Goal: Information Seeking & Learning: Learn about a topic

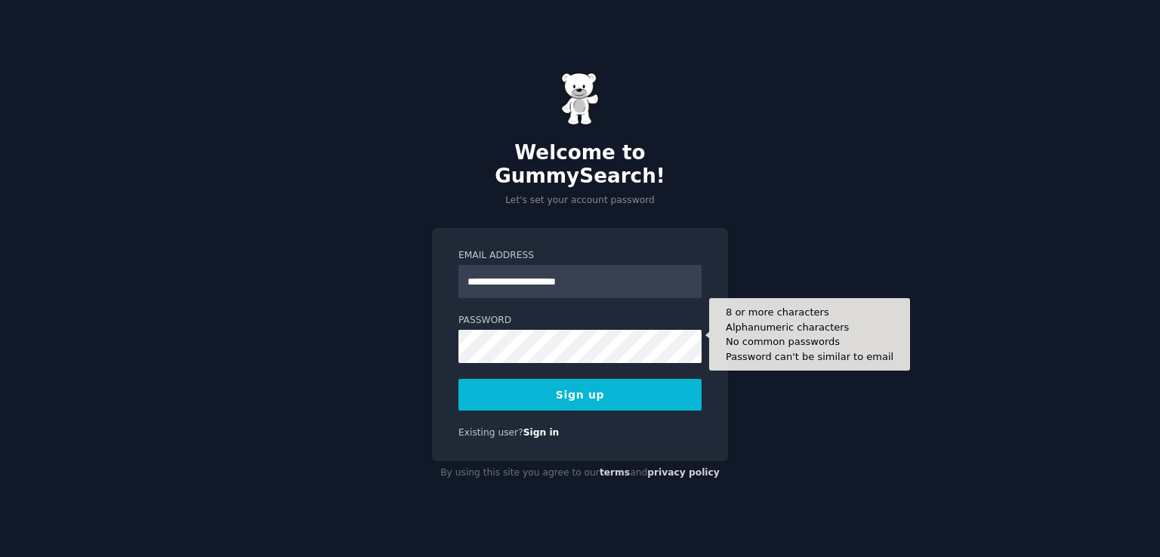
type input "**********"
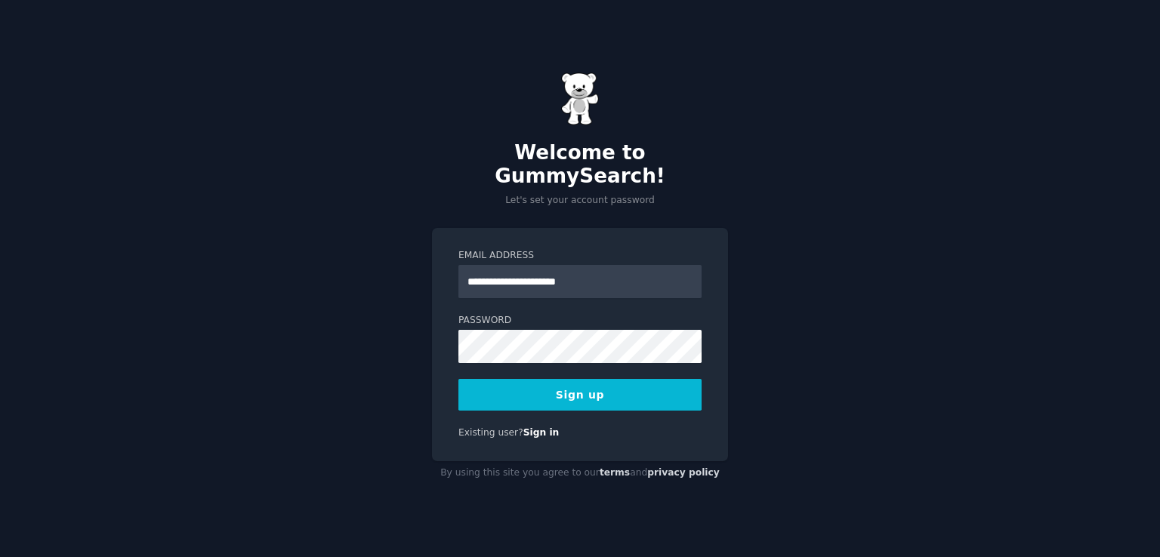
click at [595, 381] on button "Sign up" at bounding box center [580, 395] width 243 height 32
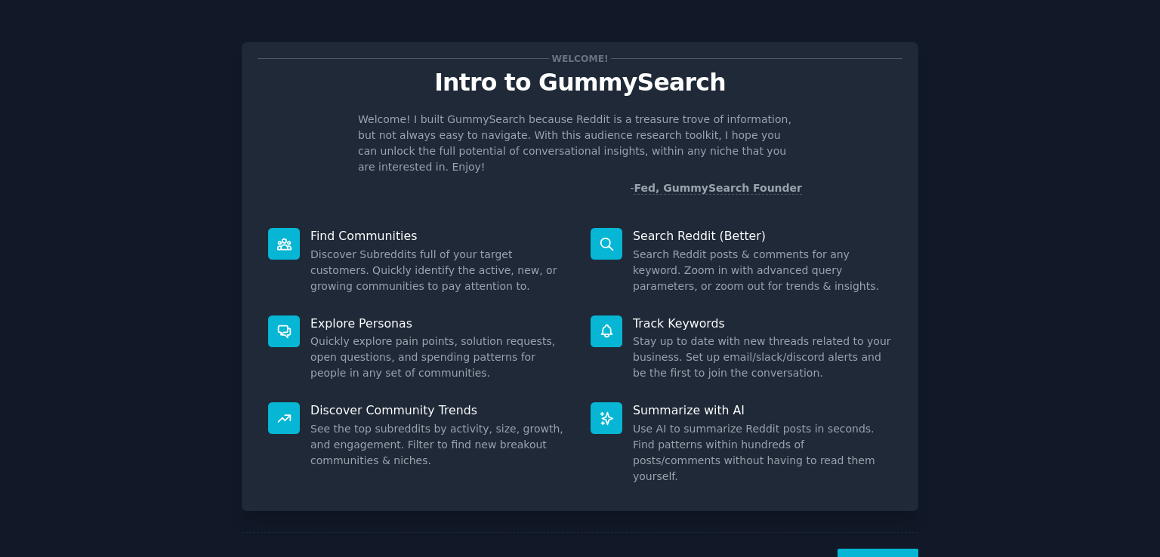
click at [884, 549] on button "Next" at bounding box center [878, 567] width 81 height 37
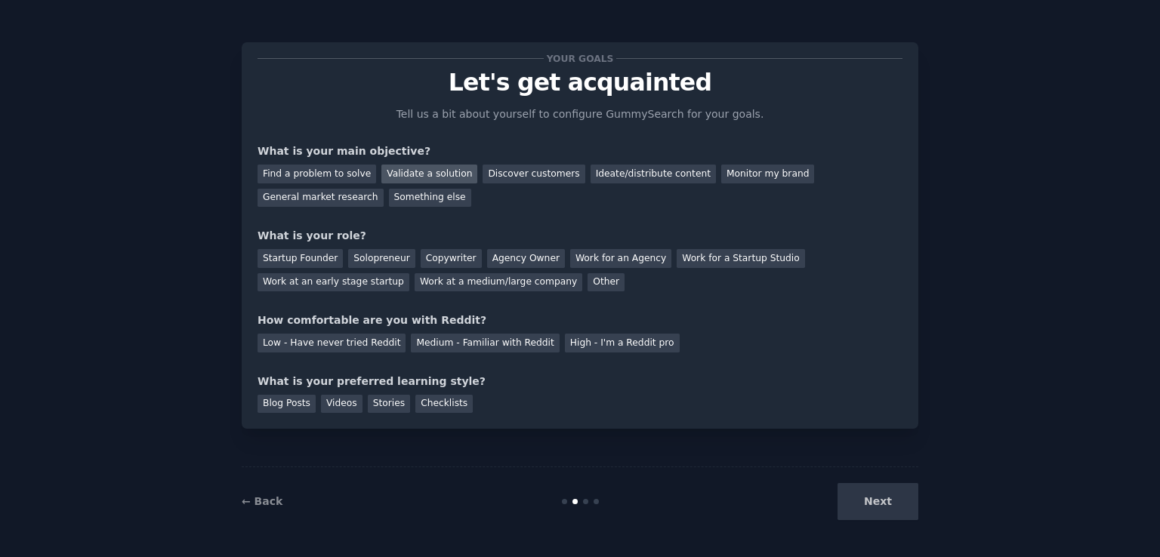
click at [428, 170] on div "Validate a solution" at bounding box center [429, 174] width 96 height 19
click at [518, 174] on div "Discover customers" at bounding box center [534, 174] width 102 height 19
click at [436, 172] on div "Validate a solution" at bounding box center [429, 174] width 96 height 19
click at [378, 264] on div "Solopreneur" at bounding box center [381, 258] width 66 height 19
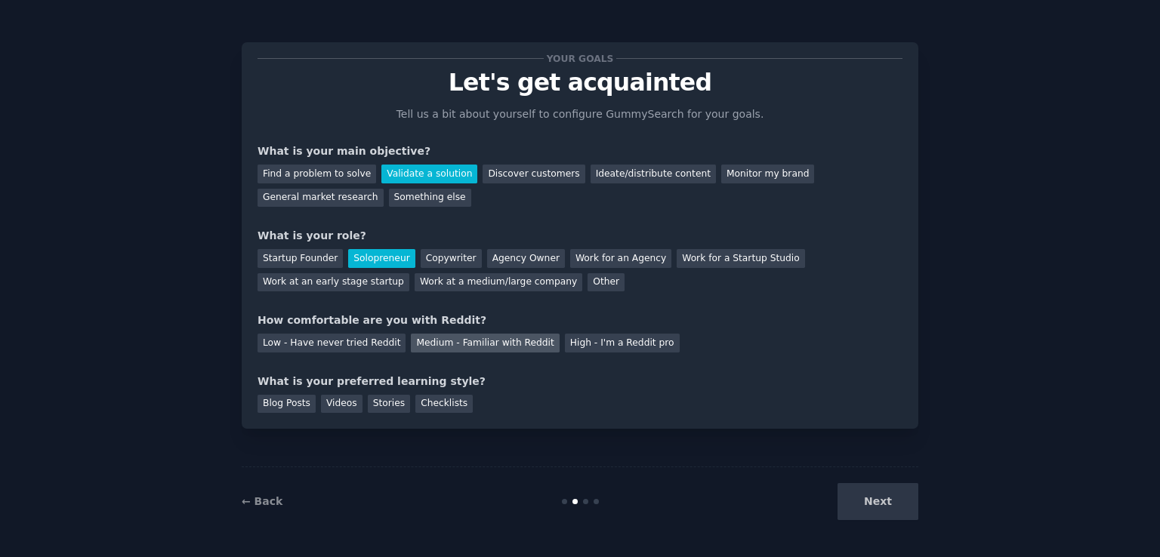
click at [434, 345] on div "Medium - Familiar with Reddit" at bounding box center [485, 343] width 148 height 19
click at [336, 402] on div "Videos" at bounding box center [342, 404] width 42 height 19
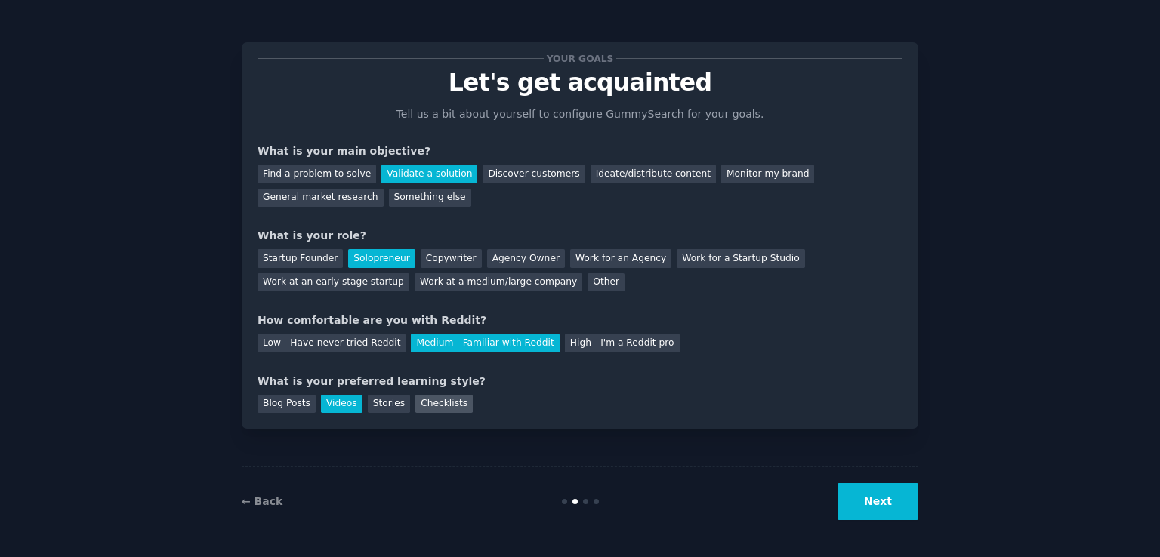
click at [432, 406] on div "Checklists" at bounding box center [443, 404] width 57 height 19
click at [888, 499] on button "Next" at bounding box center [878, 501] width 81 height 37
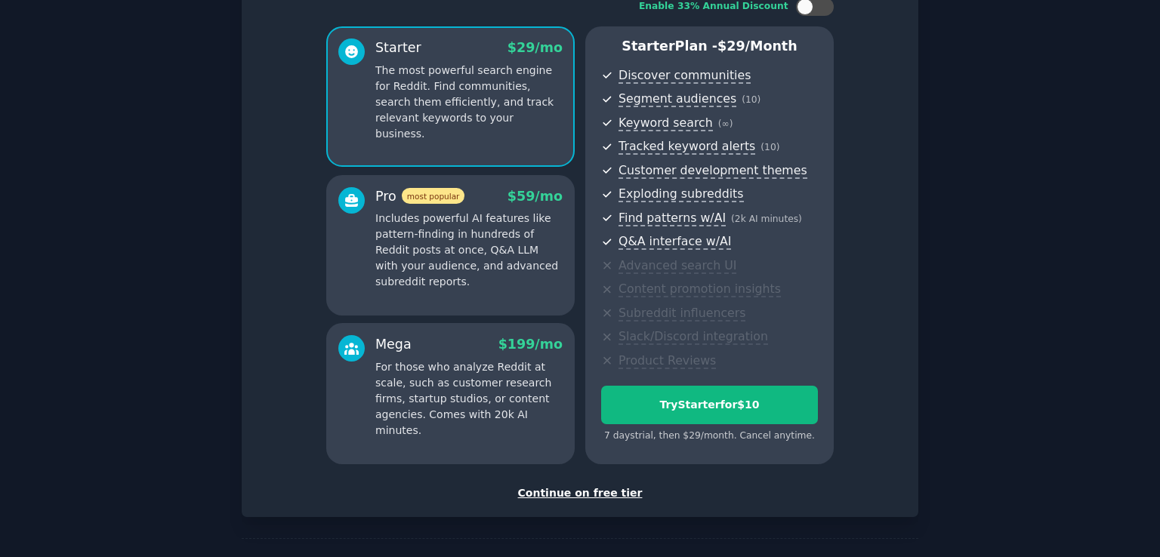
scroll to position [83, 0]
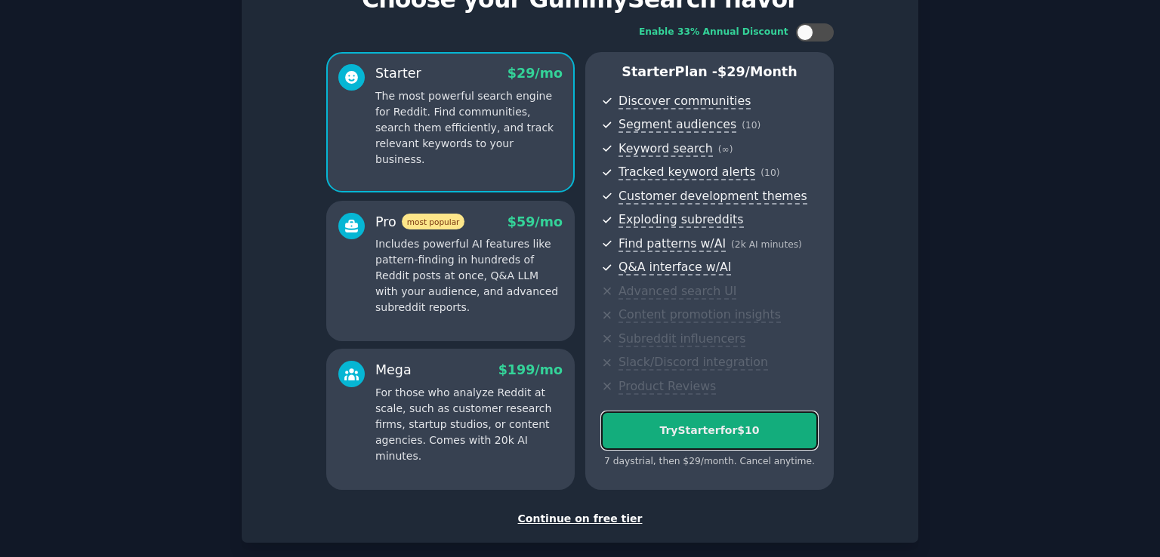
click at [726, 433] on div "Try Starter for $10" at bounding box center [709, 431] width 215 height 16
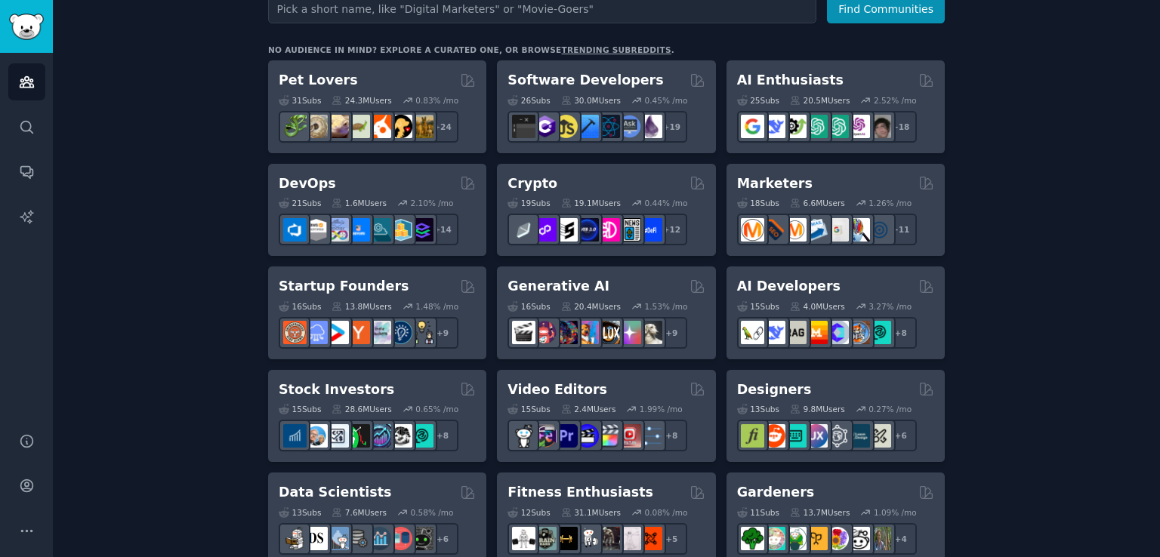
scroll to position [202, 0]
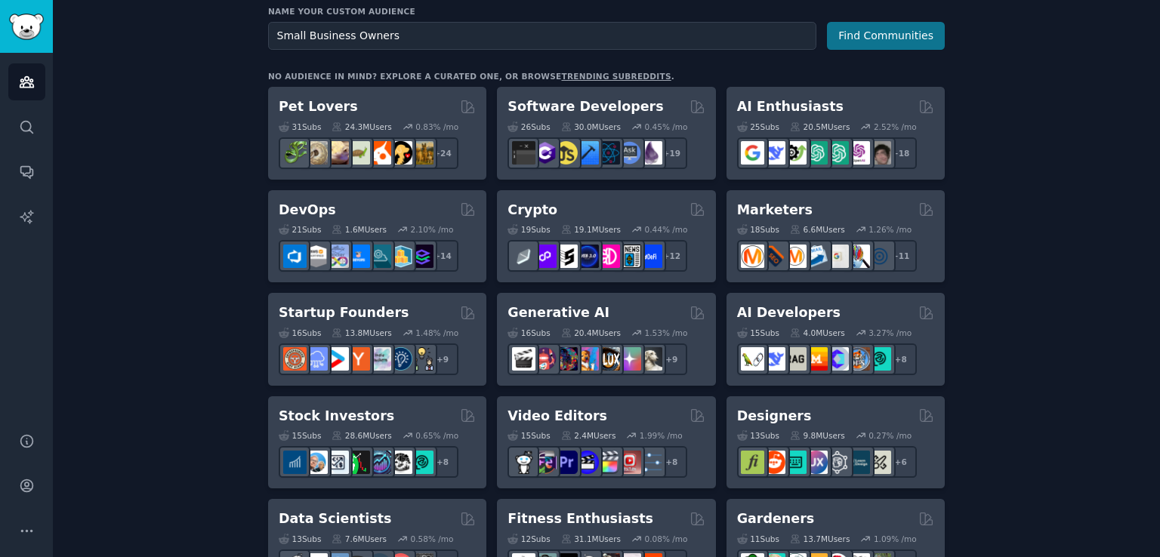
type input "Small Business Owners"
click at [895, 39] on button "Find Communities" at bounding box center [886, 36] width 118 height 28
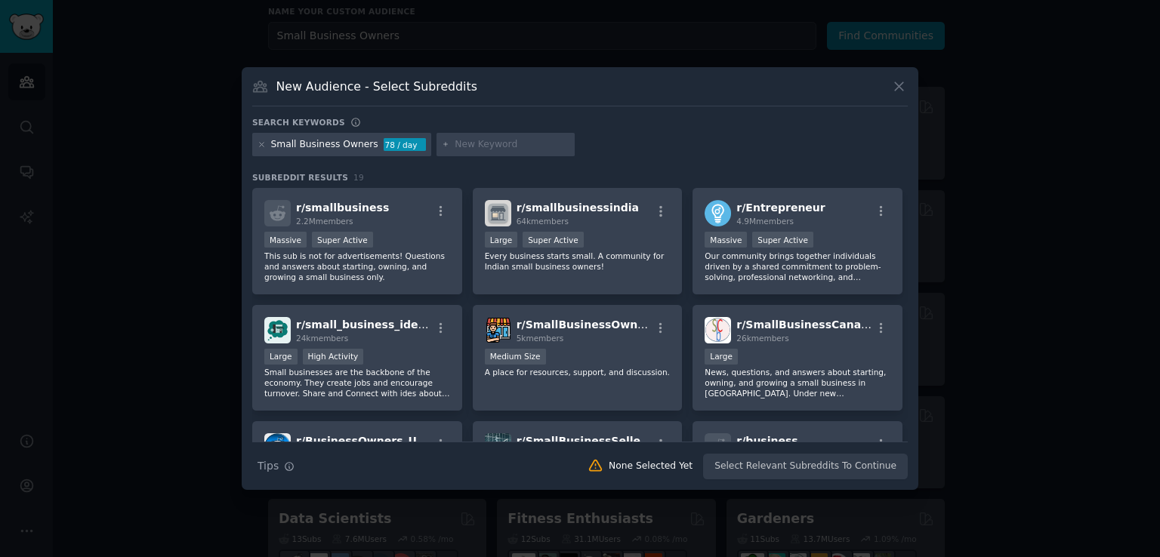
click at [462, 147] on input "text" at bounding box center [512, 145] width 115 height 14
type input "marketing"
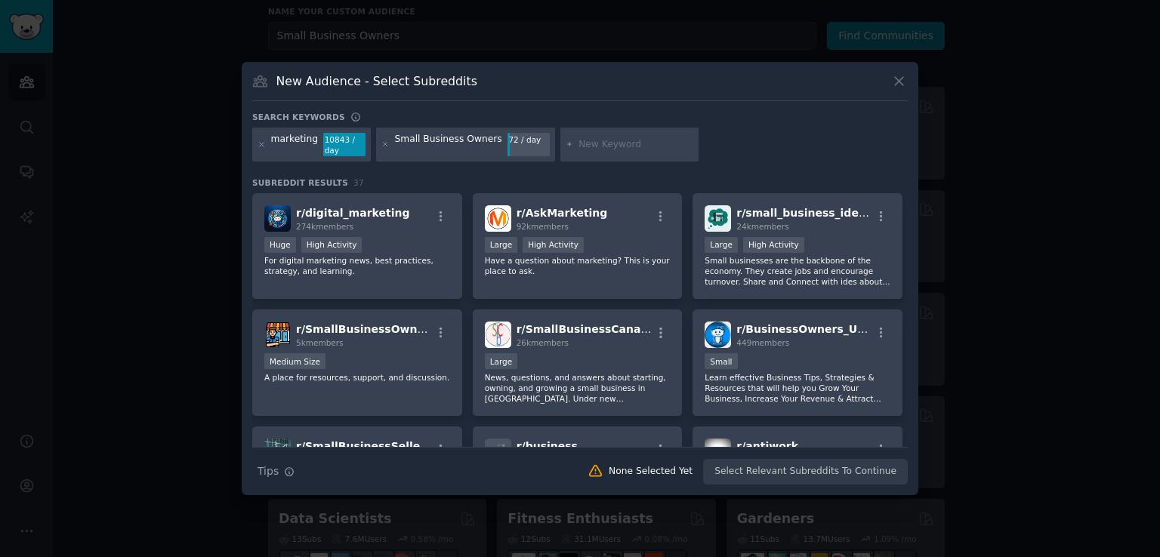
scroll to position [76, 0]
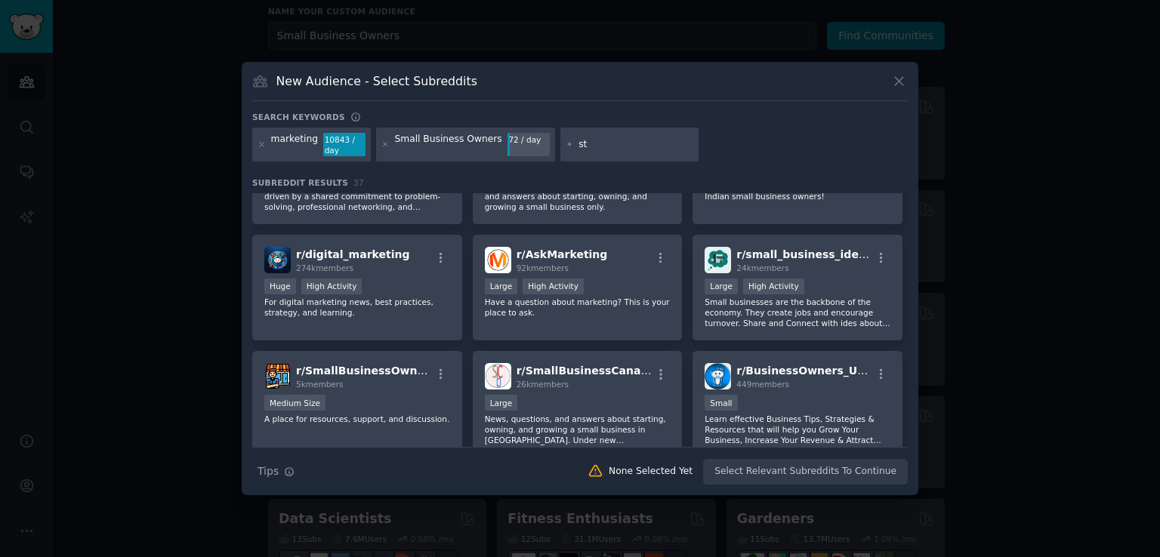
type input "s"
click at [607, 321] on div "r/ AskMarketing 92k members Large High Activity Have a question about marketing…" at bounding box center [578, 288] width 210 height 107
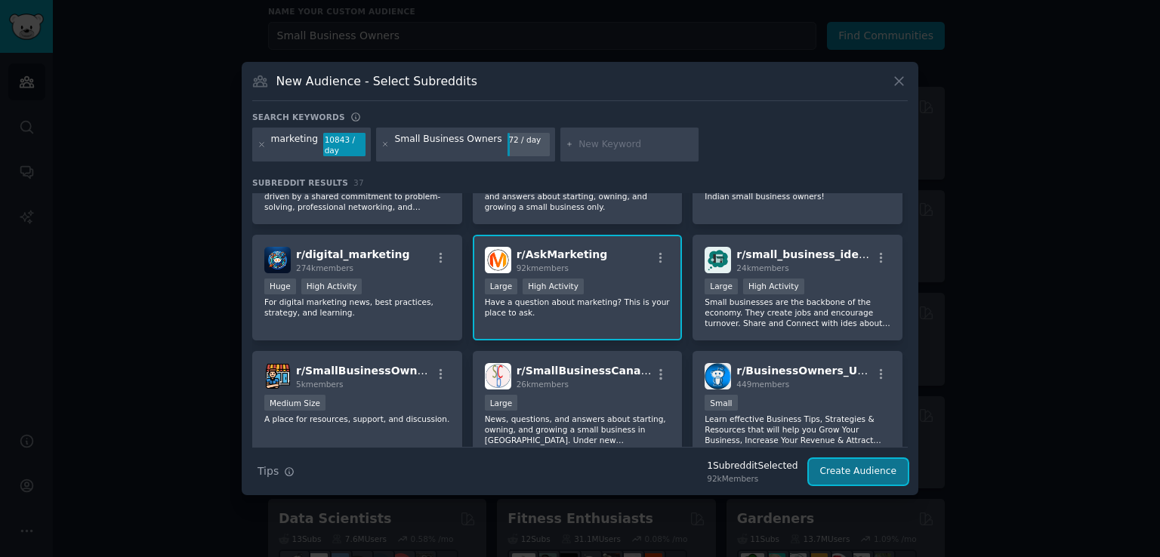
click at [868, 473] on button "Create Audience" at bounding box center [859, 472] width 100 height 26
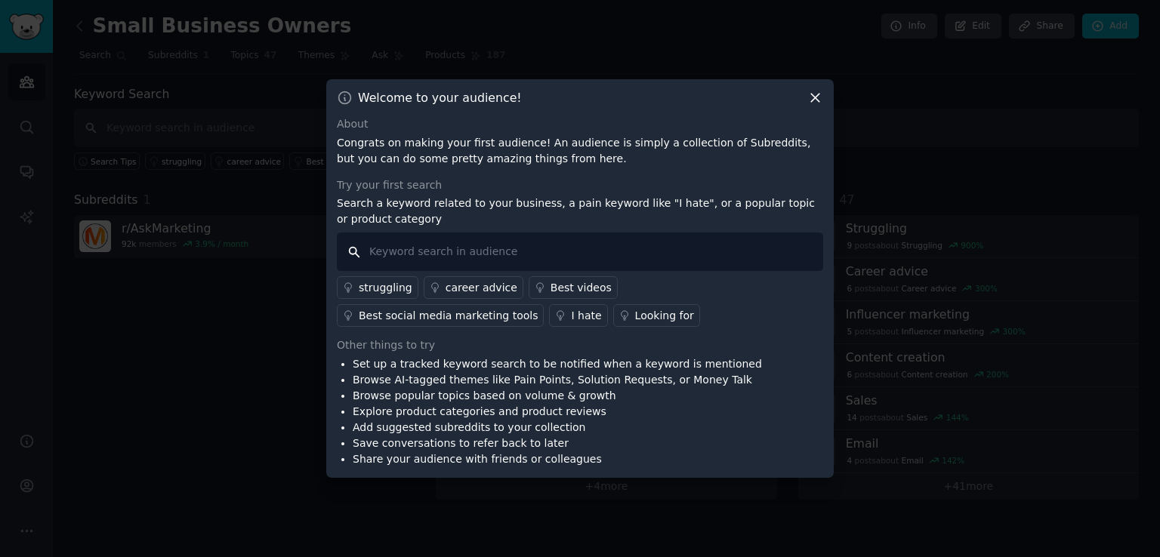
click at [408, 255] on input "text" at bounding box center [580, 252] width 486 height 39
type input "I hate marketing"
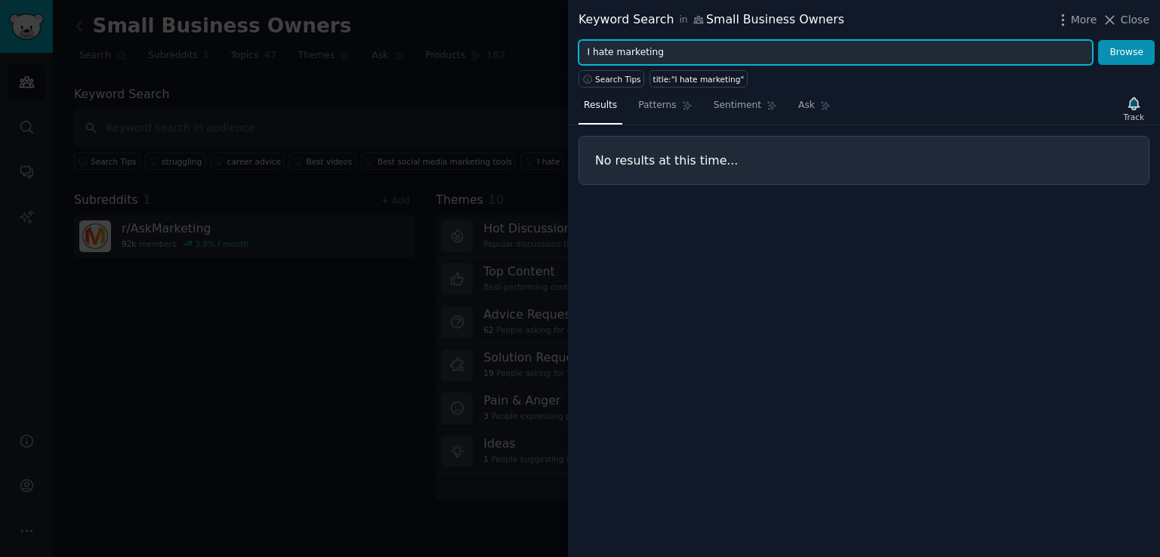
drag, startPoint x: 674, startPoint y: 52, endPoint x: 563, endPoint y: 57, distance: 111.2
click at [563, 57] on div "Keyword Search in Small Business Owners More Close I hate marketing Browse Sear…" at bounding box center [580, 278] width 1160 height 557
click at [1098, 40] on button "Browse" at bounding box center [1126, 53] width 57 height 26
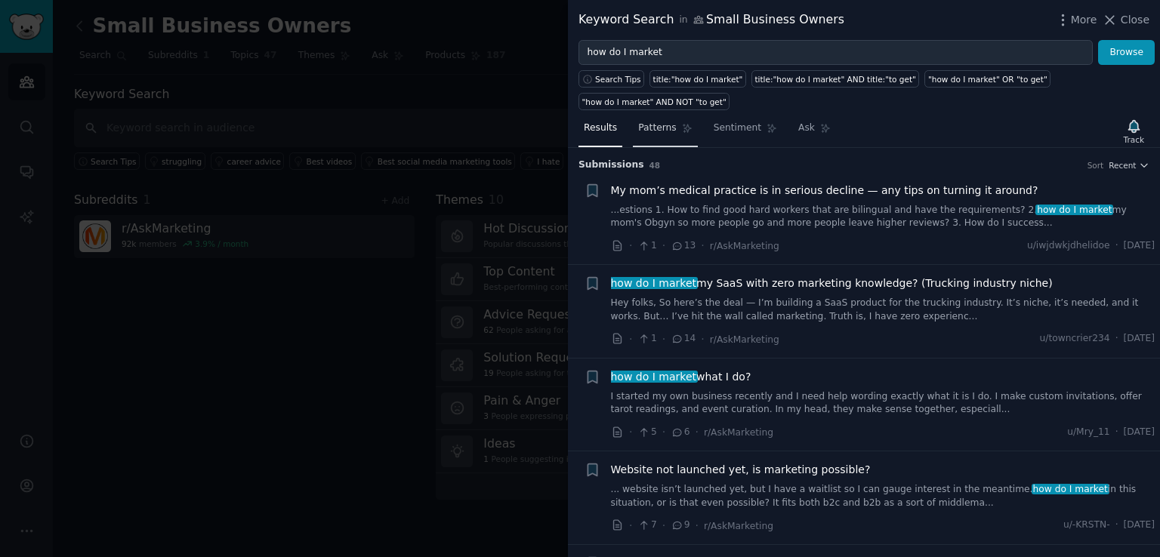
click at [653, 122] on span "Patterns" at bounding box center [657, 129] width 38 height 14
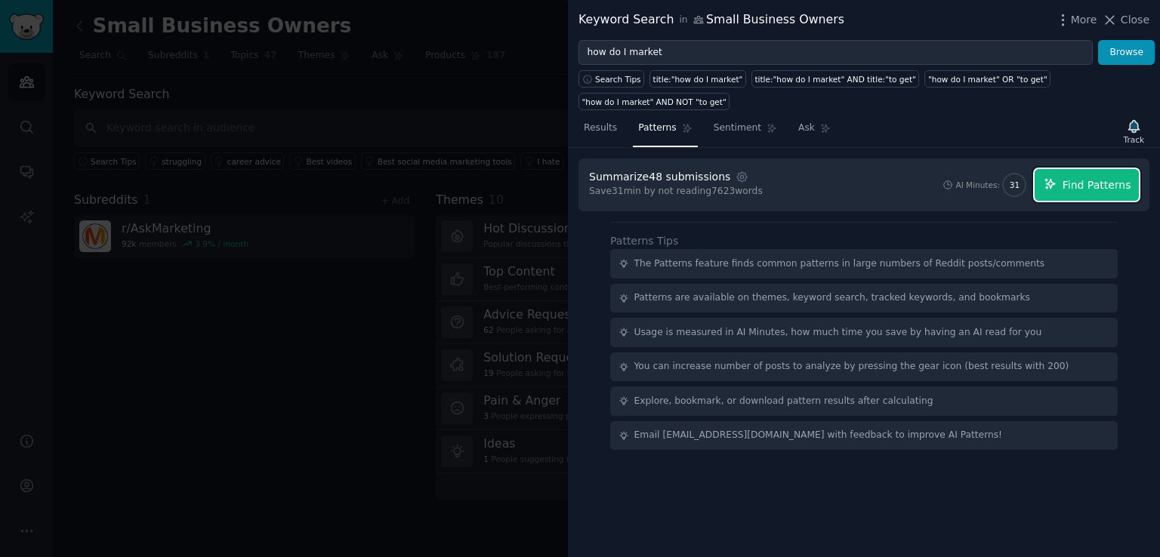
click at [1100, 178] on span "Find Patterns" at bounding box center [1097, 186] width 69 height 16
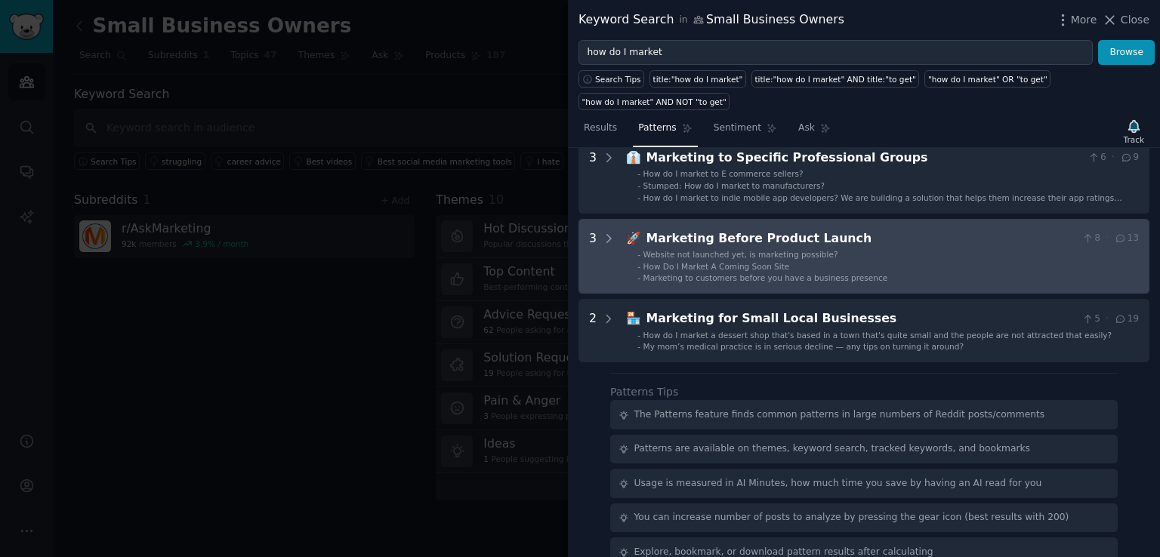
scroll to position [518, 0]
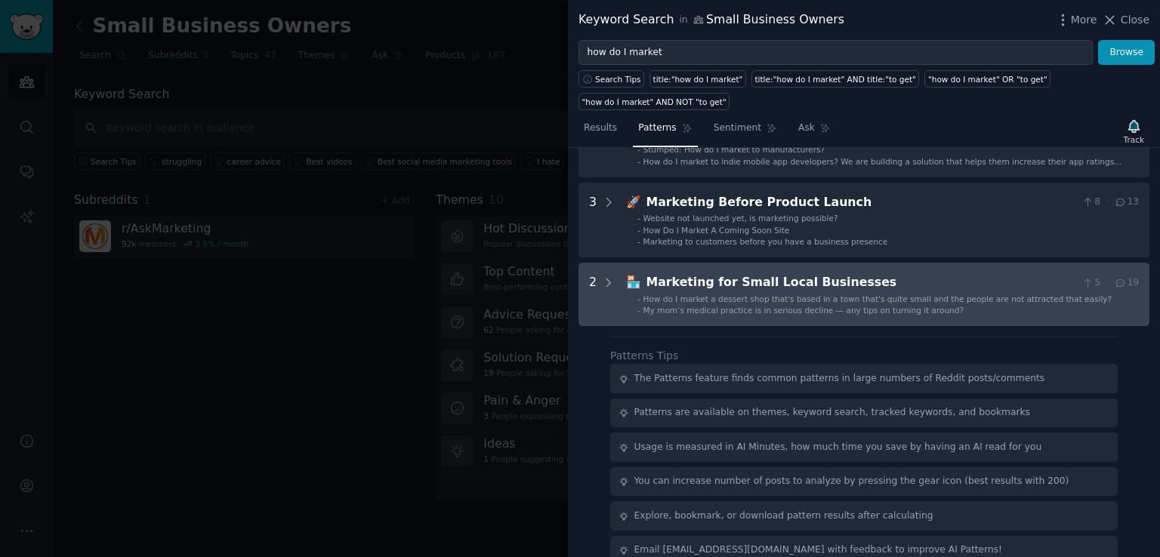
click at [795, 295] on span "How do I market a dessert shop that's based in a town that's quite small and th…" at bounding box center [878, 299] width 469 height 9
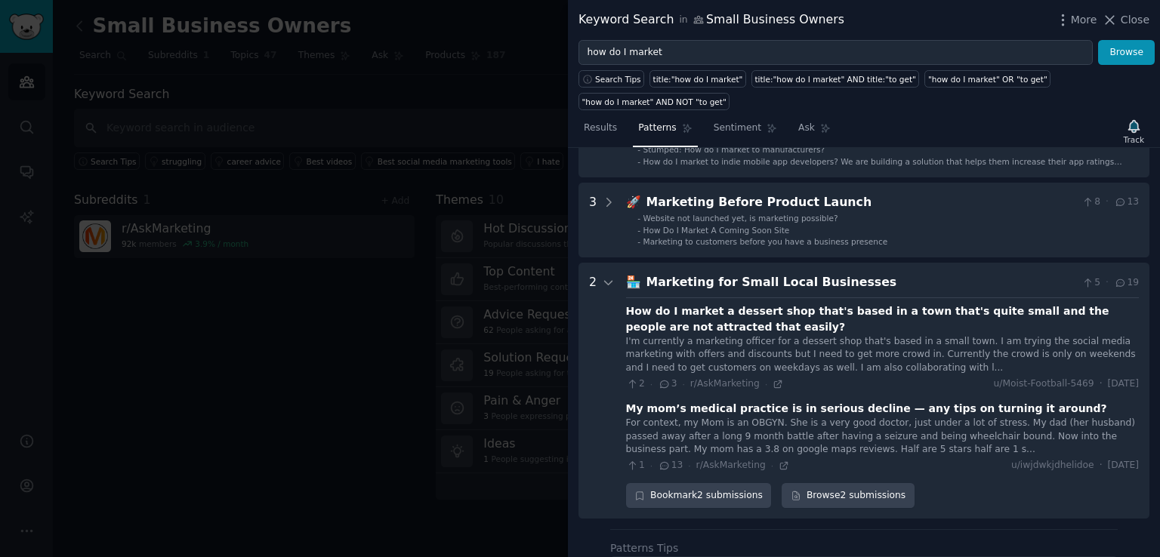
scroll to position [633, 0]
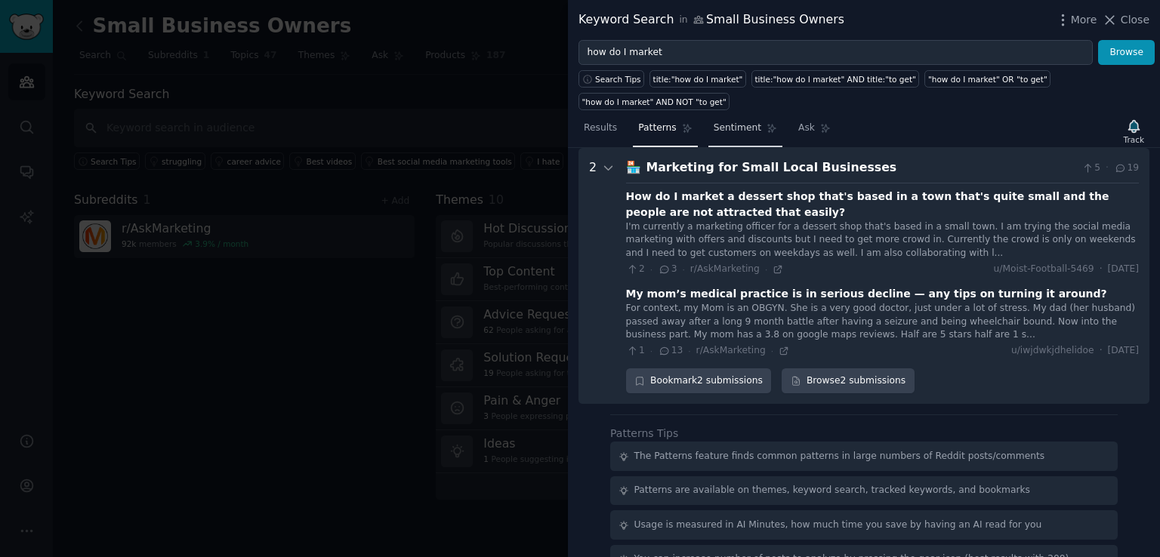
click at [725, 122] on span "Sentiment" at bounding box center [738, 129] width 48 height 14
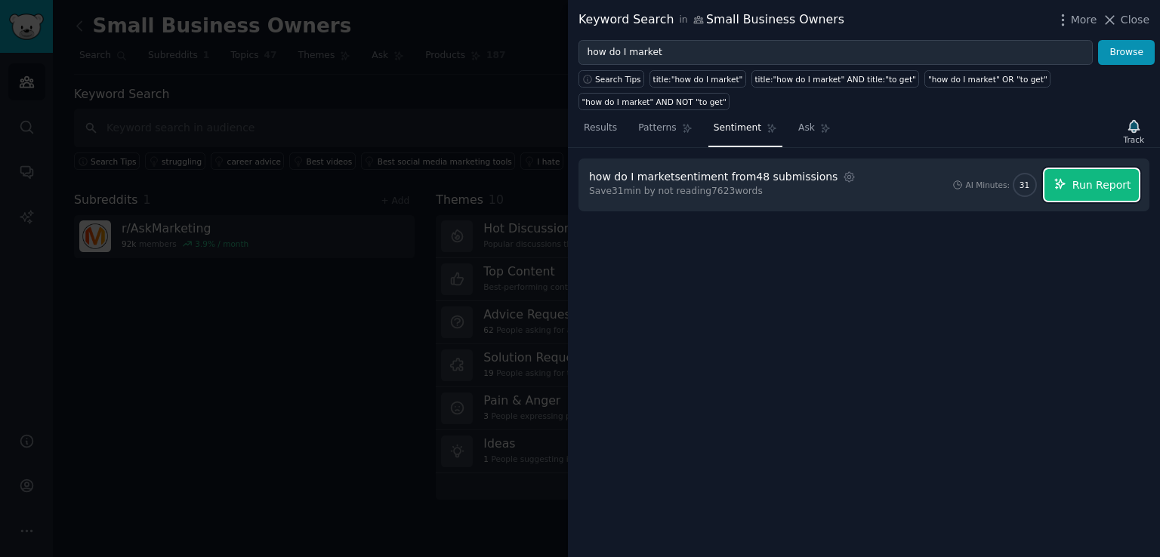
click at [1100, 178] on span "Run Report" at bounding box center [1102, 186] width 59 height 16
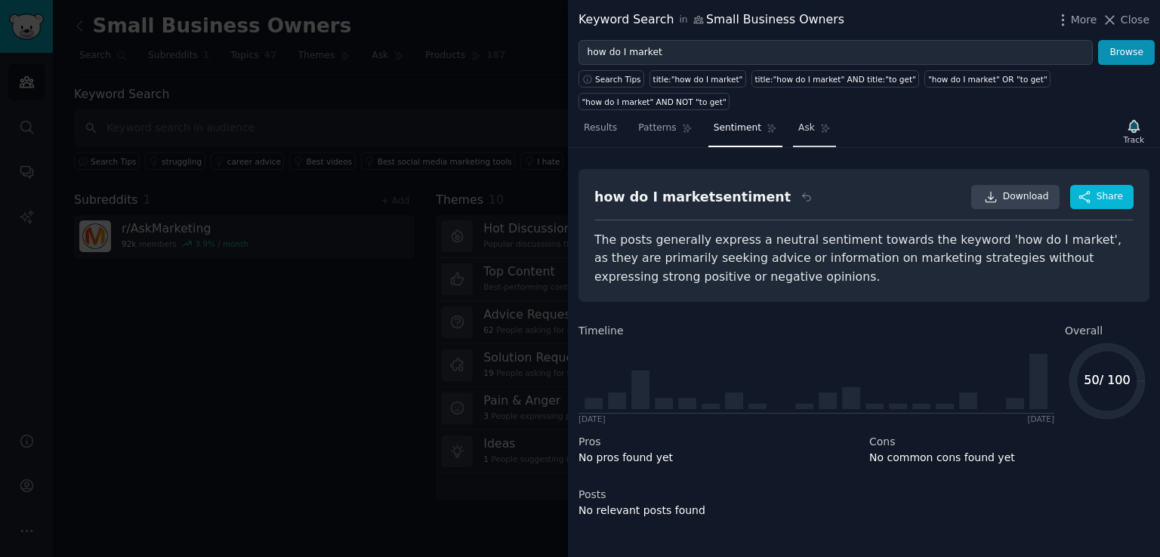
click at [798, 122] on span "Ask" at bounding box center [806, 129] width 17 height 14
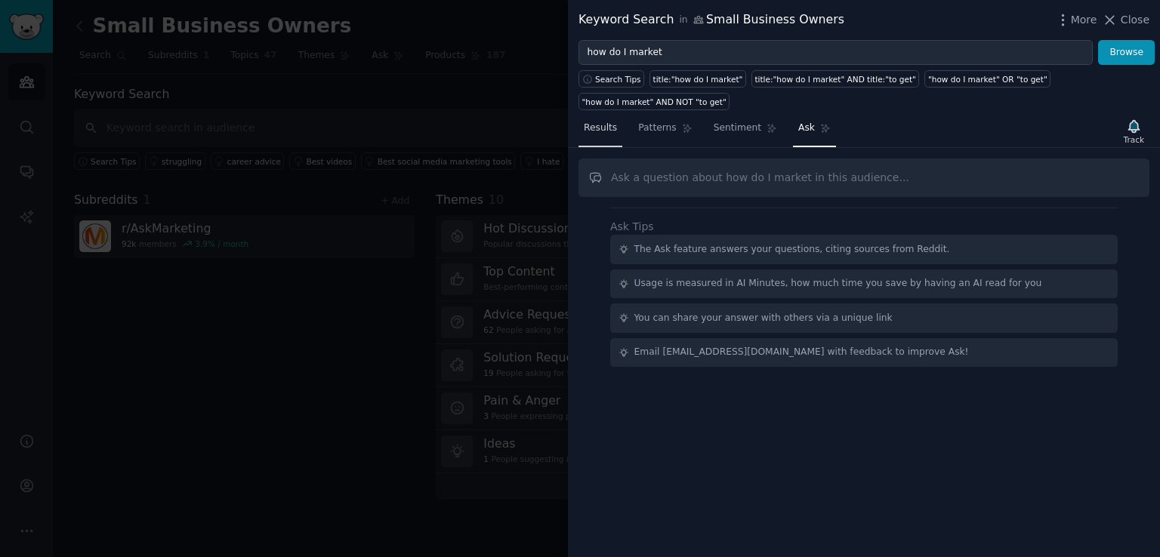
click at [599, 122] on span "Results" at bounding box center [600, 129] width 33 height 14
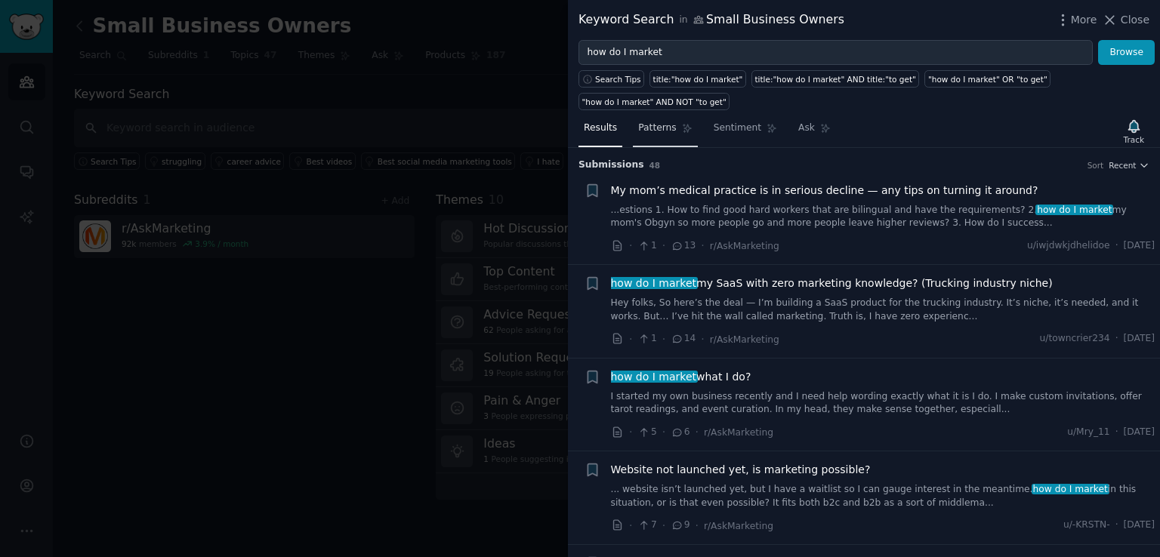
click at [652, 122] on span "Patterns" at bounding box center [657, 129] width 38 height 14
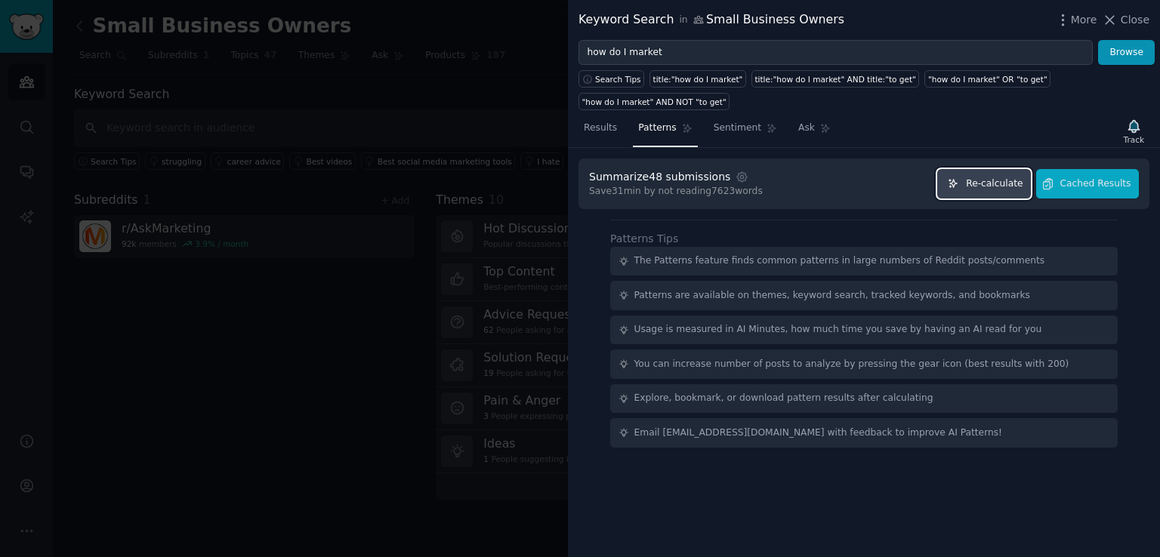
click at [1016, 178] on span "Re-calculate" at bounding box center [994, 185] width 57 height 14
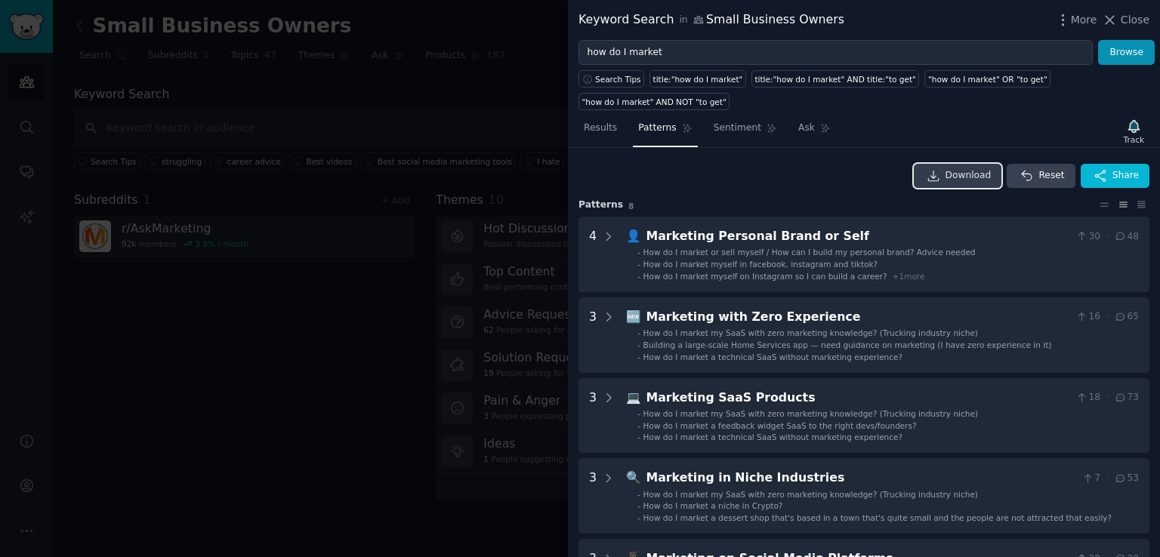
click at [978, 169] on span "Download" at bounding box center [969, 176] width 46 height 14
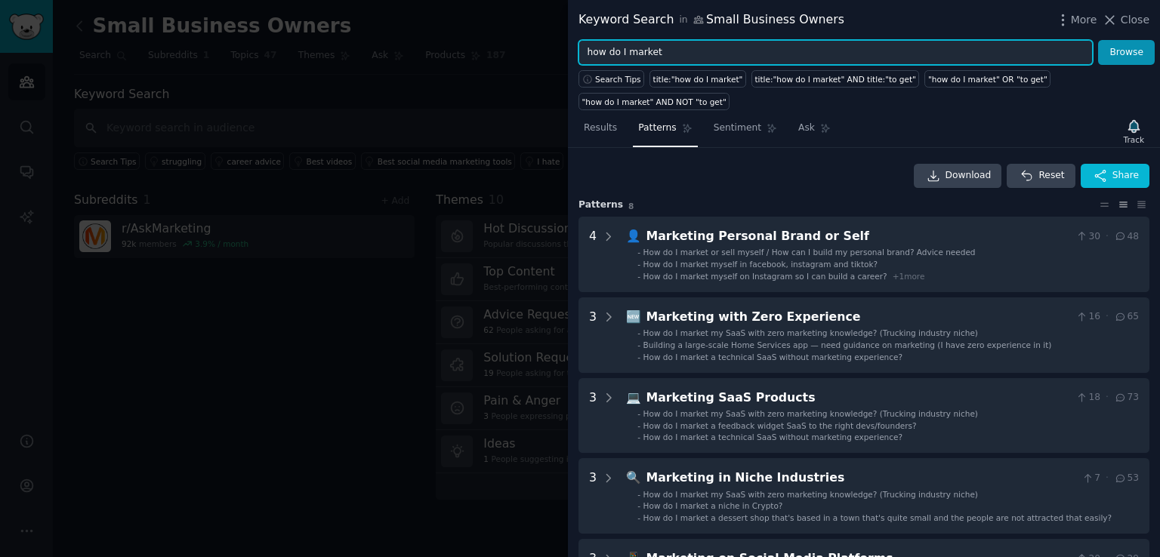
drag, startPoint x: 662, startPoint y: 52, endPoint x: 572, endPoint y: 51, distance: 90.7
click at [572, 51] on div "how do I market Browse" at bounding box center [864, 53] width 592 height 26
click at [1098, 40] on button "Browse" at bounding box center [1126, 53] width 57 height 26
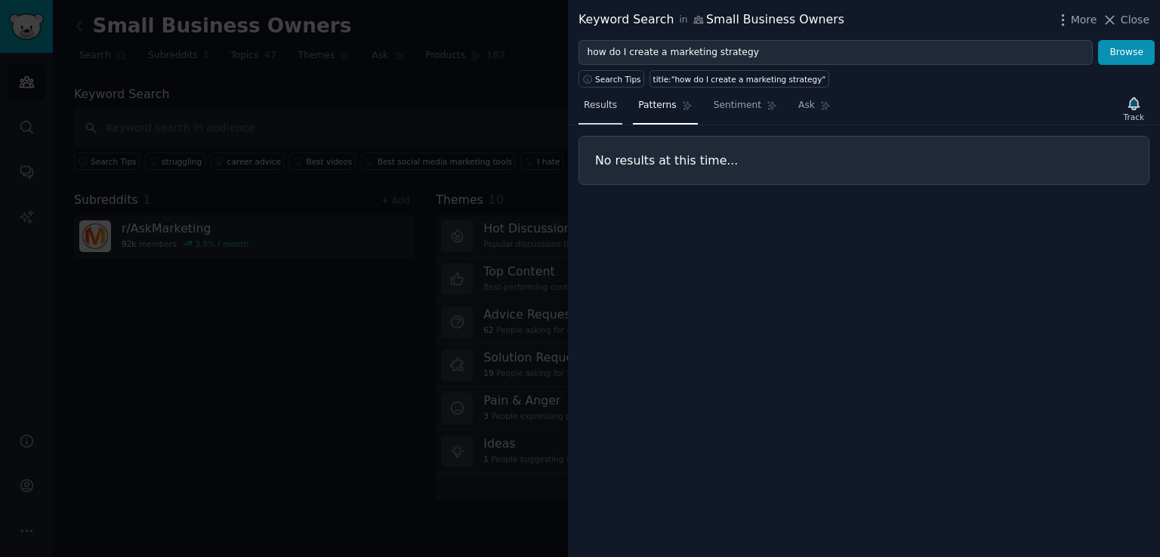
click at [602, 109] on span "Results" at bounding box center [600, 106] width 33 height 14
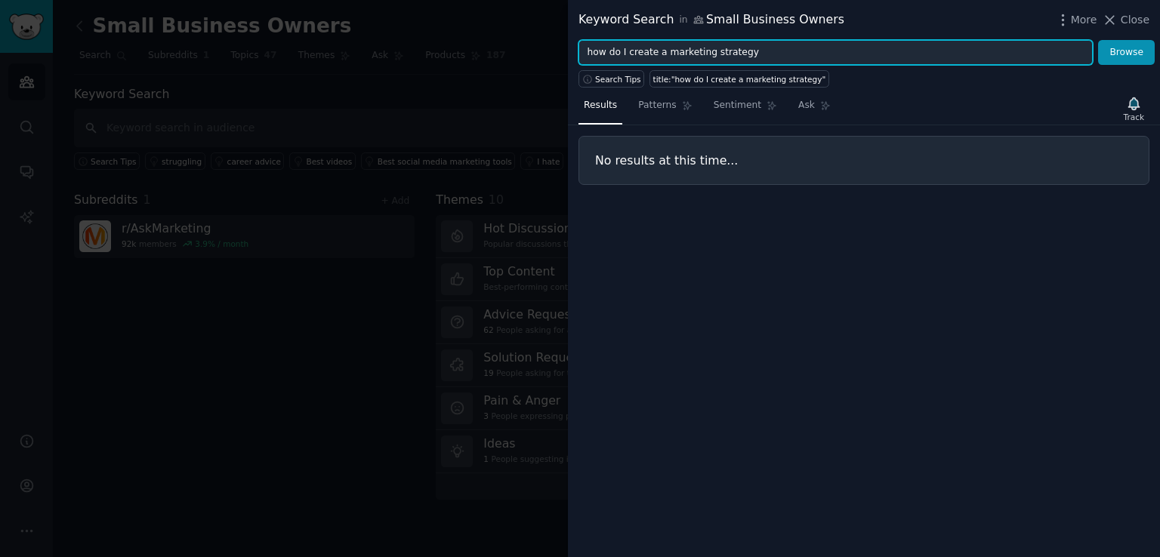
drag, startPoint x: 659, startPoint y: 51, endPoint x: 561, endPoint y: 42, distance: 99.4
click at [585, 50] on input "how do I create a marketing strategy" at bounding box center [836, 53] width 514 height 26
click at [1098, 40] on button "Browse" at bounding box center [1126, 53] width 57 height 26
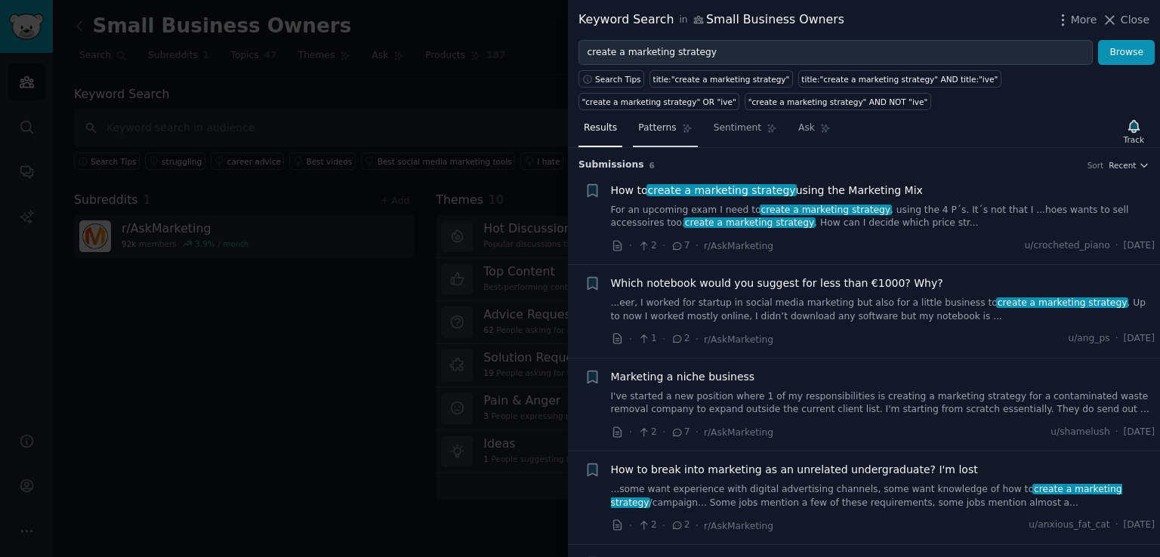
click at [656, 130] on span "Patterns" at bounding box center [657, 129] width 38 height 14
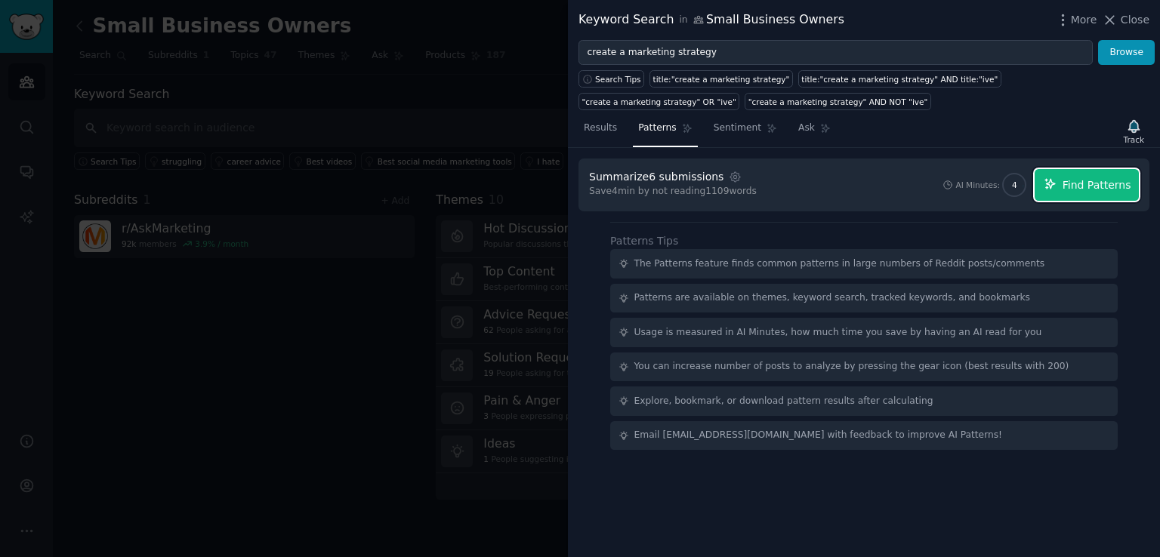
click at [1097, 182] on span "Find Patterns" at bounding box center [1097, 186] width 69 height 16
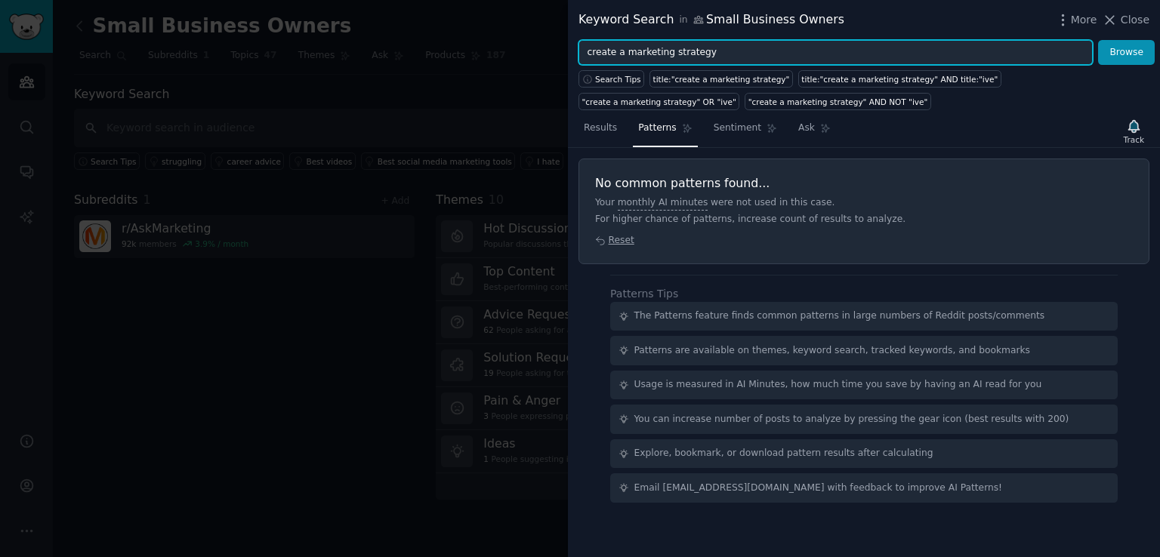
drag, startPoint x: 703, startPoint y: 50, endPoint x: 544, endPoint y: 53, distance: 158.7
click at [544, 53] on div "Keyword Search in Small Business Owners More Close create a marketing strategy …" at bounding box center [580, 278] width 1160 height 557
click at [1098, 40] on button "Browse" at bounding box center [1126, 53] width 57 height 26
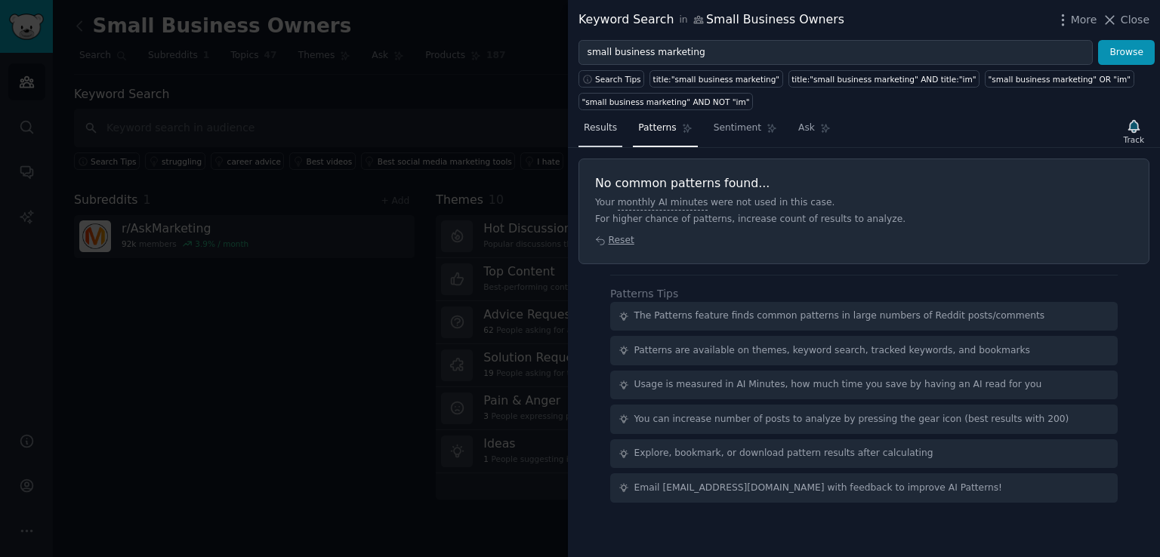
click at [605, 125] on span "Results" at bounding box center [600, 129] width 33 height 14
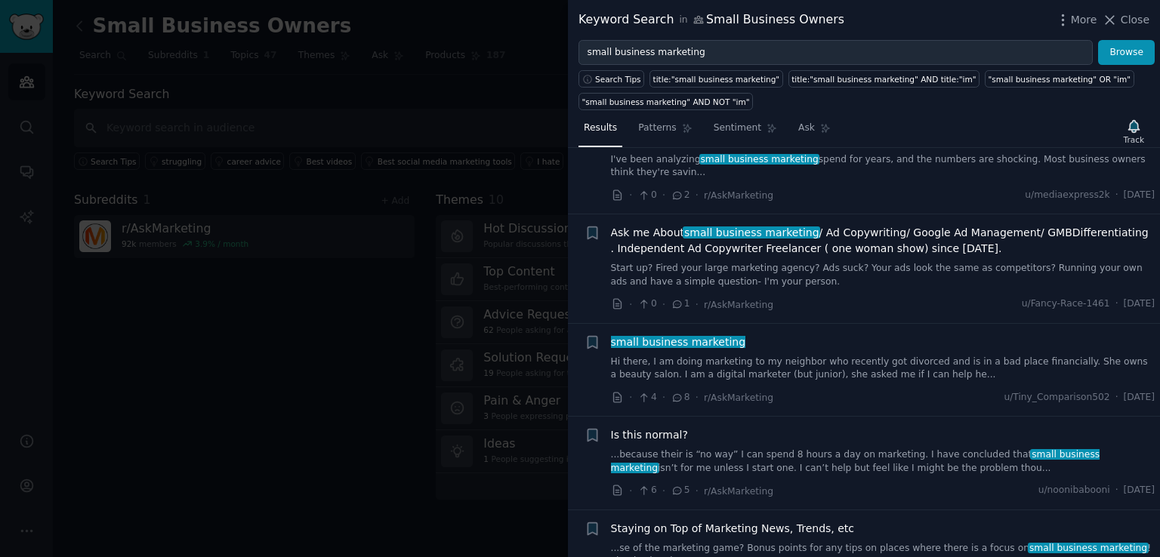
scroll to position [151, 0]
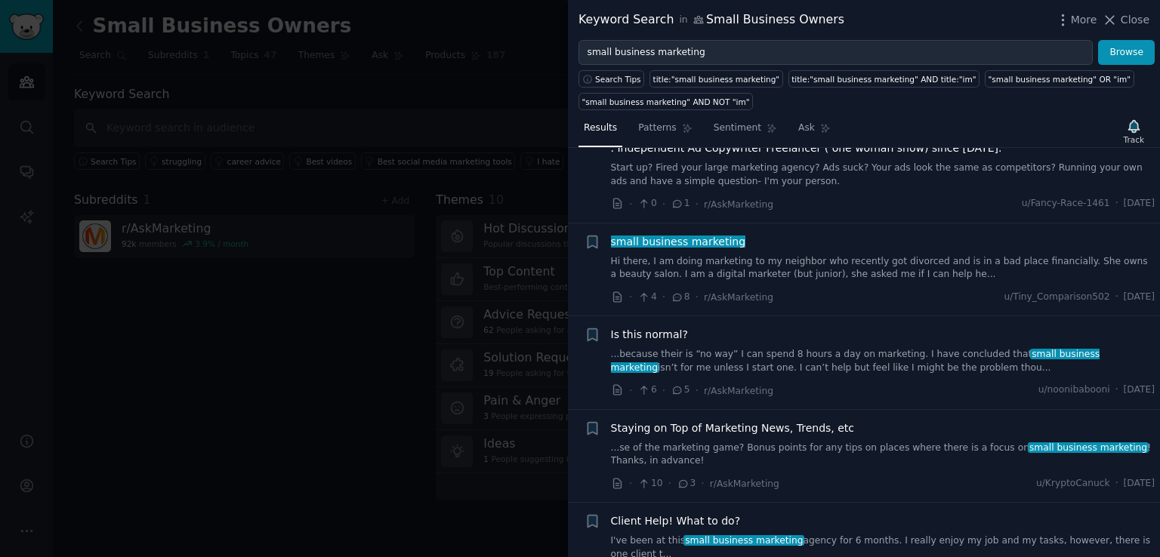
click at [806, 358] on link "...because their is “no way” I can spend 8 hours a day on marketing. I have con…" at bounding box center [883, 361] width 545 height 26
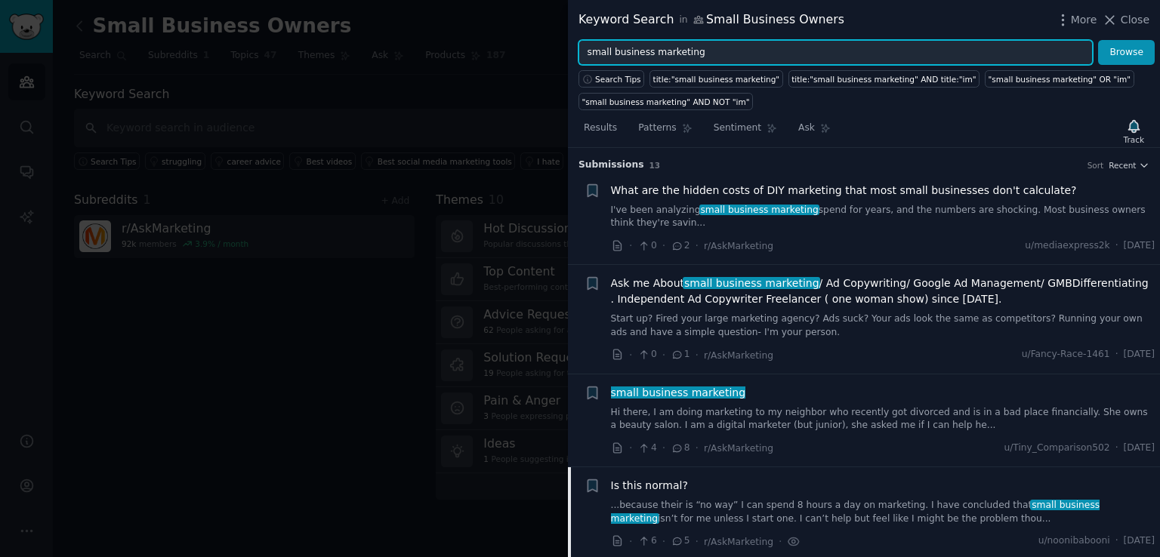
drag, startPoint x: 690, startPoint y: 53, endPoint x: 536, endPoint y: 64, distance: 154.5
click at [542, 64] on div "Keyword Search in Small Business Owners More Close small business marketing Bro…" at bounding box center [580, 278] width 1160 height 557
type input "entrepreneurs marketing"
click at [1098, 40] on button "Browse" at bounding box center [1126, 53] width 57 height 26
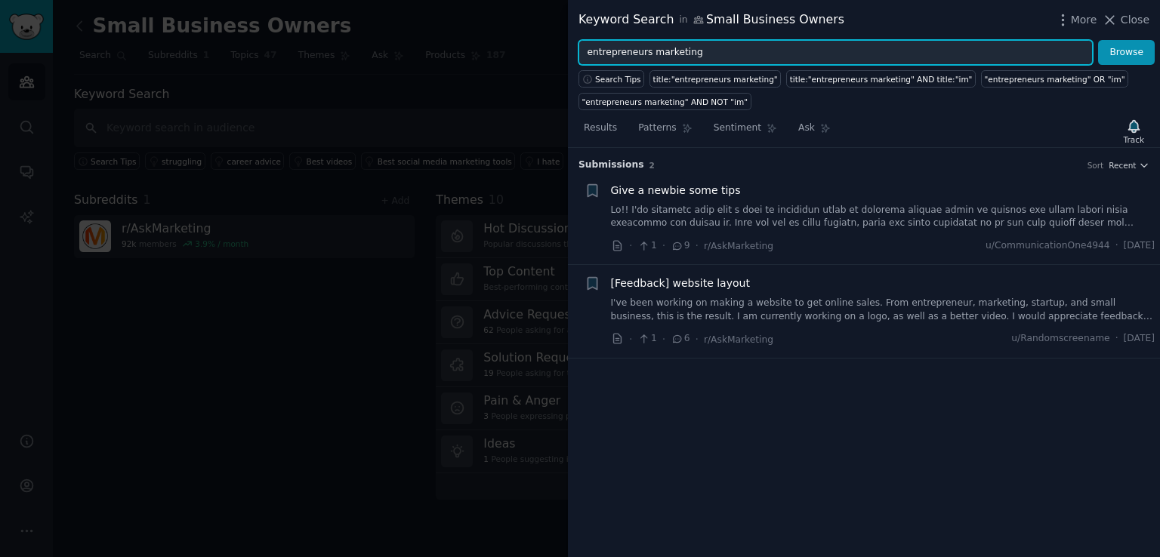
drag, startPoint x: 698, startPoint y: 52, endPoint x: 539, endPoint y: 42, distance: 159.7
click at [541, 57] on div "Keyword Search in Small Business Owners More Close entrepreneurs marketing Brow…" at bounding box center [580, 278] width 1160 height 557
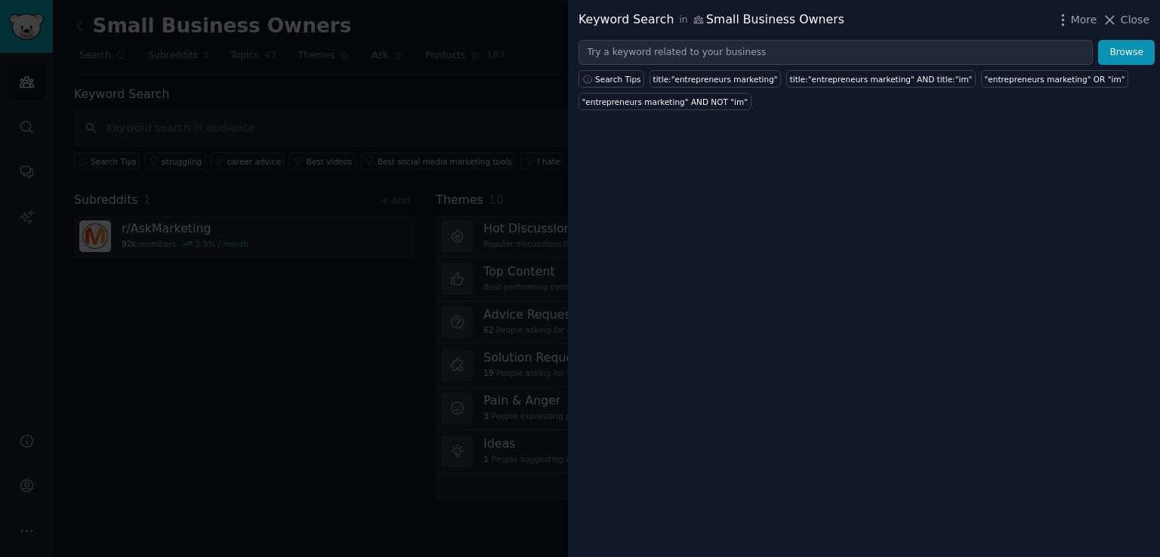
click at [355, 17] on div at bounding box center [580, 278] width 1160 height 557
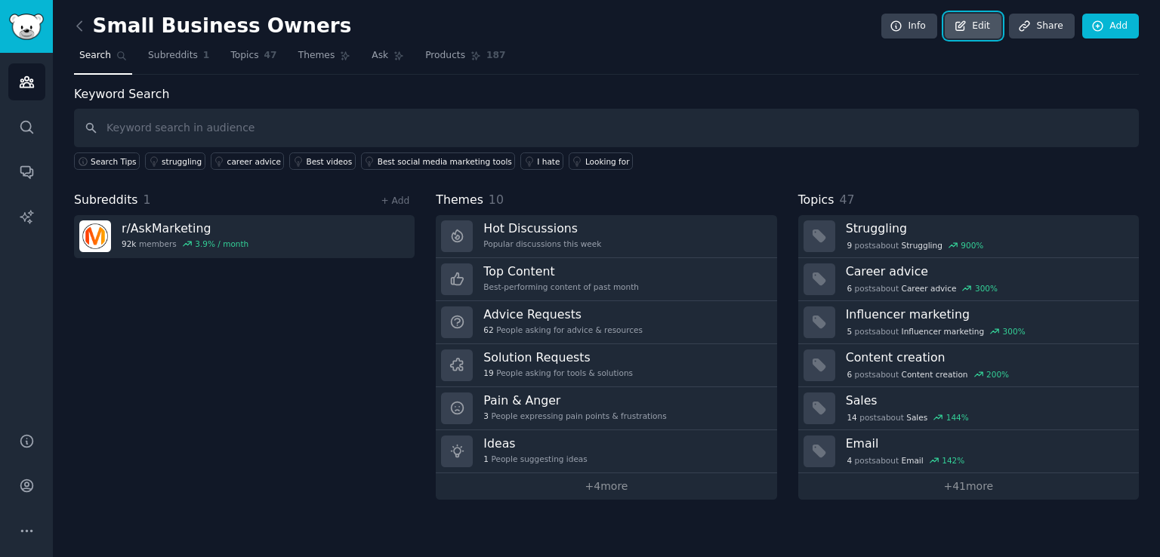
click at [986, 22] on link "Edit" at bounding box center [973, 27] width 57 height 26
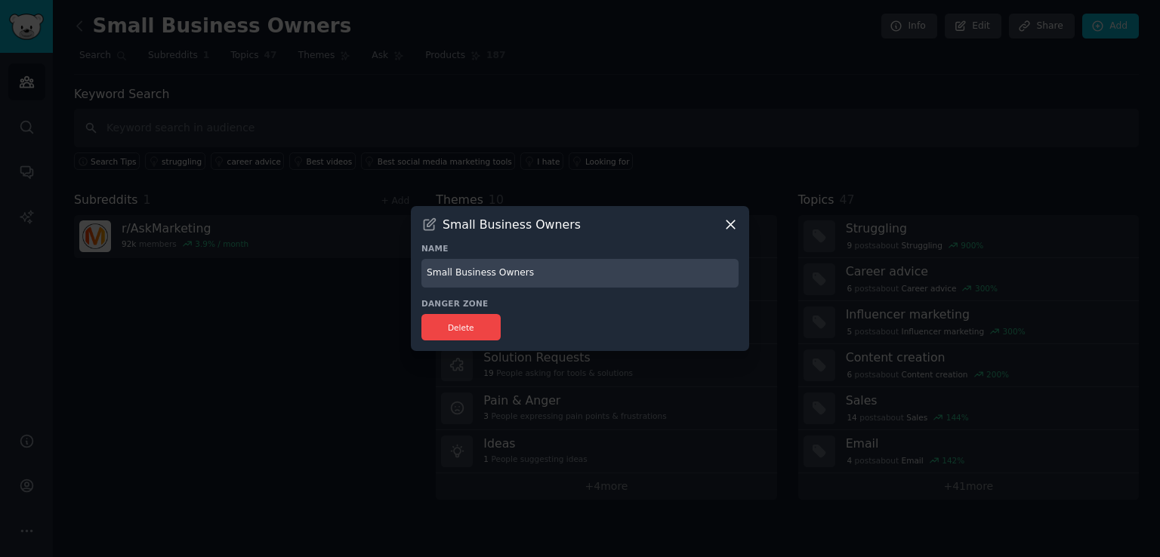
drag, startPoint x: 540, startPoint y: 273, endPoint x: 411, endPoint y: 273, distance: 129.2
click at [411, 273] on div "Small Business Owners Name Small Business Owners Danger Zone Delete" at bounding box center [580, 279] width 338 height 146
click at [628, 306] on h3 "Danger Zone" at bounding box center [580, 303] width 317 height 11
click at [514, 276] on input "Entrepreneurs" at bounding box center [580, 273] width 317 height 29
type input "Entrepreneurs having trouble with marketing"
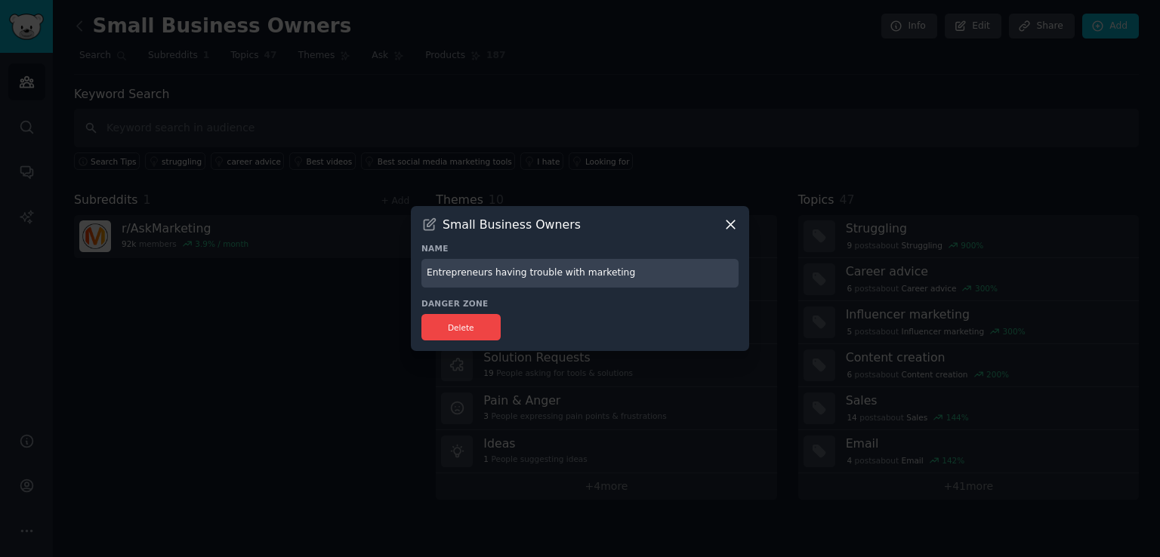
click at [539, 322] on div "Delete" at bounding box center [580, 327] width 317 height 26
click at [734, 224] on icon at bounding box center [731, 225] width 16 height 16
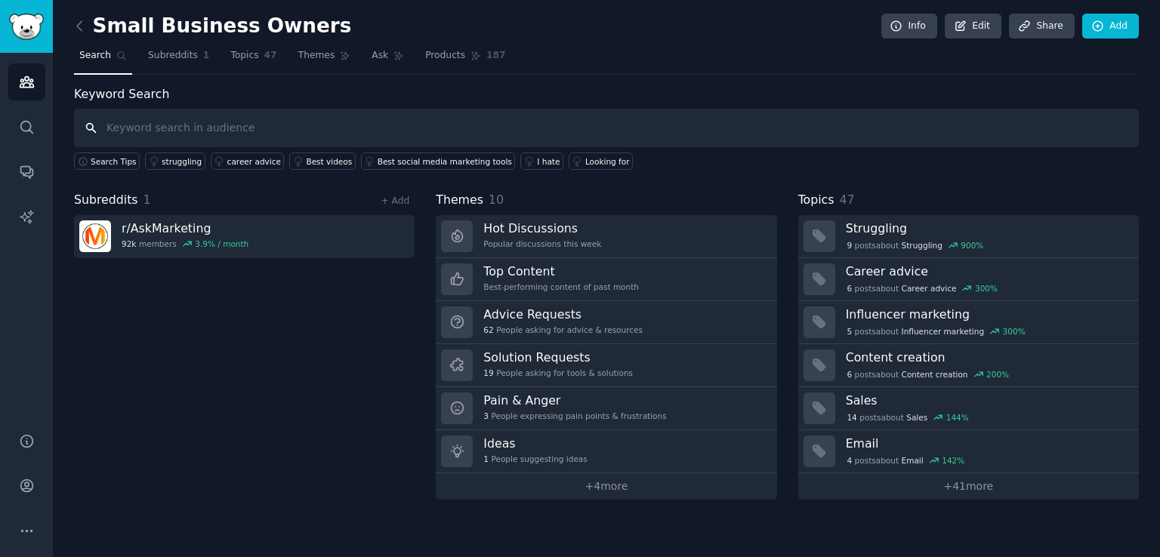
click at [135, 131] on input "text" at bounding box center [606, 128] width 1065 height 39
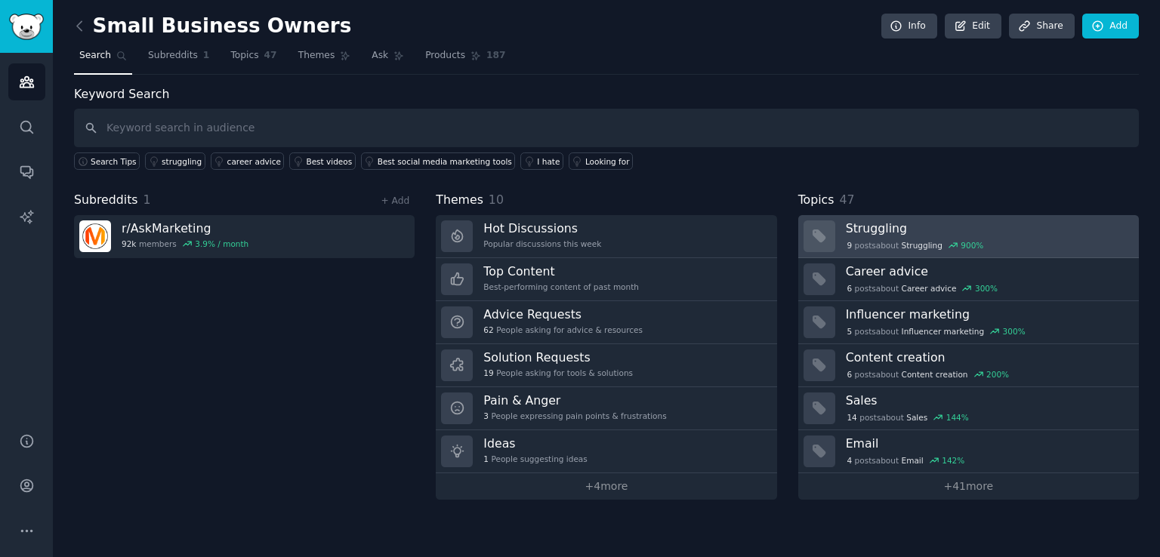
click at [867, 236] on div "9 post s about Struggling 900 %" at bounding box center [987, 244] width 283 height 16
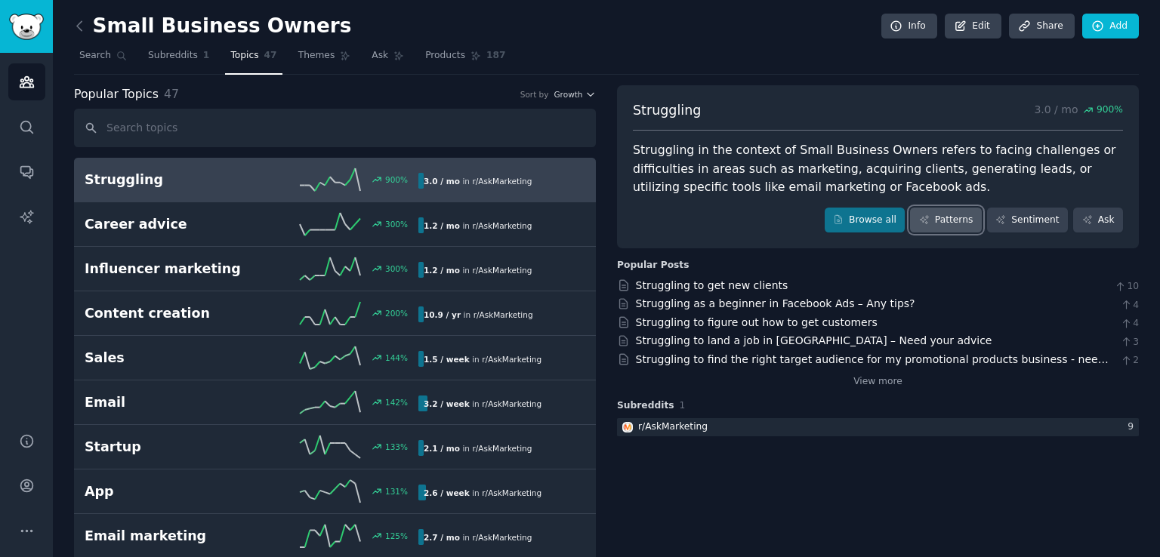
click at [955, 218] on link "Patterns" at bounding box center [945, 221] width 71 height 26
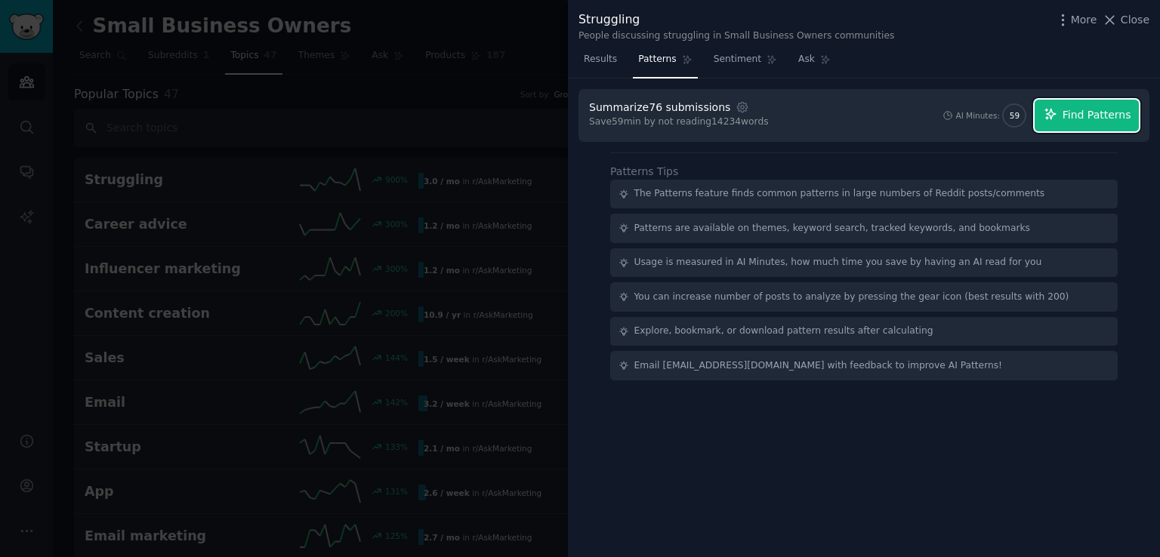
click at [1093, 115] on span "Find Patterns" at bounding box center [1097, 115] width 69 height 16
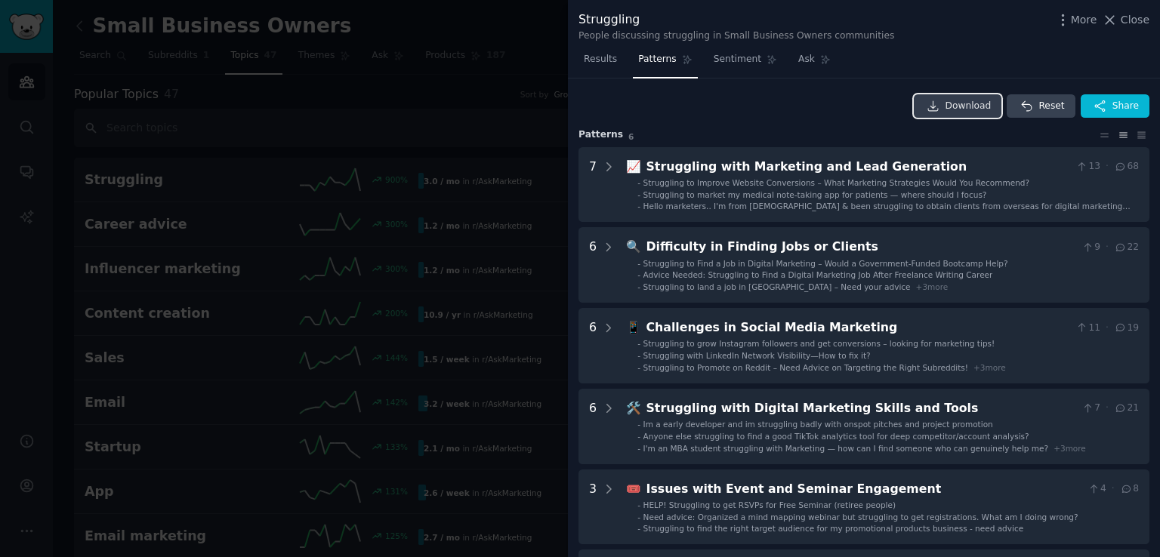
click at [967, 104] on span "Download" at bounding box center [969, 107] width 46 height 14
click at [730, 58] on span "Sentiment" at bounding box center [738, 60] width 48 height 14
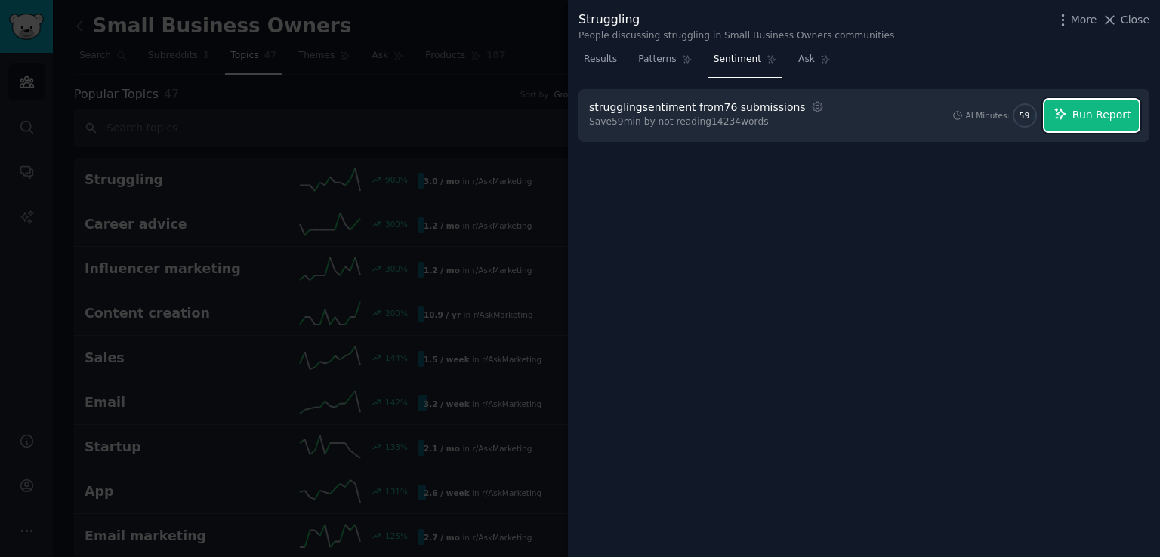
click at [1106, 108] on span "Run Report" at bounding box center [1102, 115] width 59 height 16
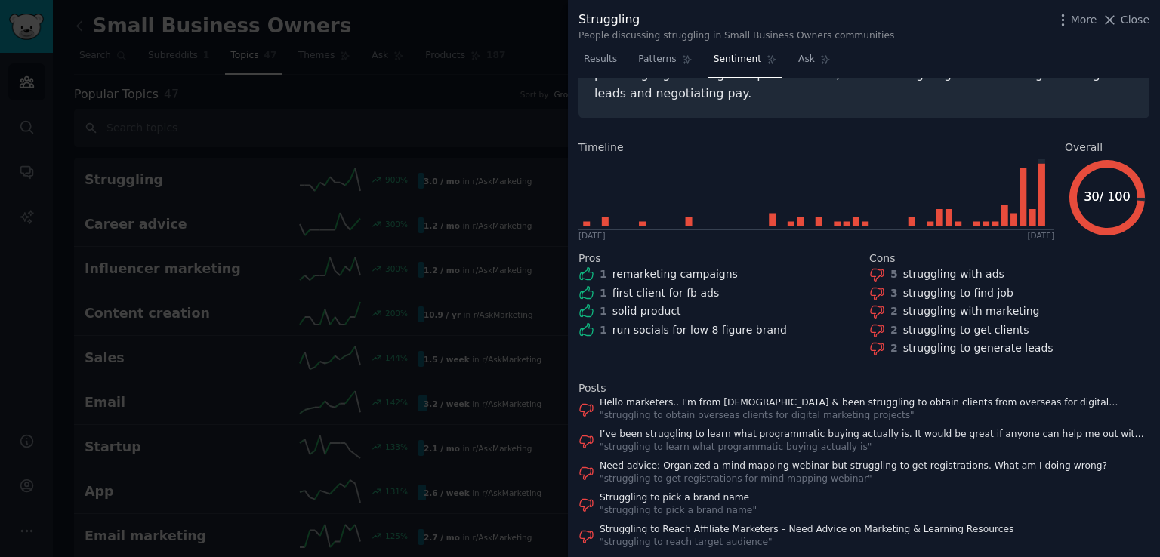
scroll to position [142, 0]
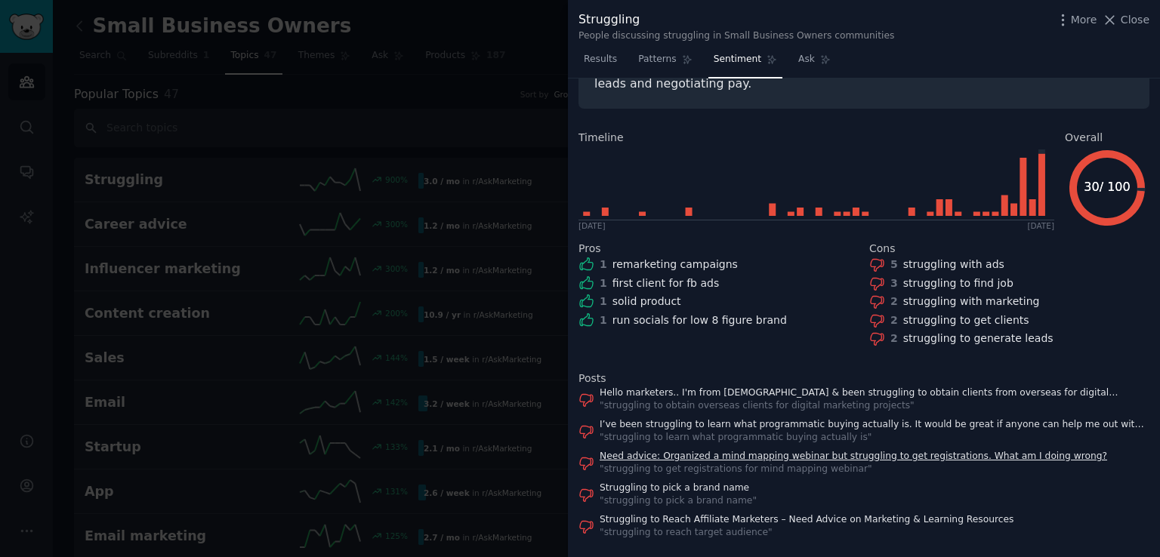
click at [755, 450] on link "Need advice: Organized a mind mapping webinar but struggling to get registratio…" at bounding box center [854, 457] width 508 height 14
click at [598, 58] on span "Results" at bounding box center [600, 60] width 33 height 14
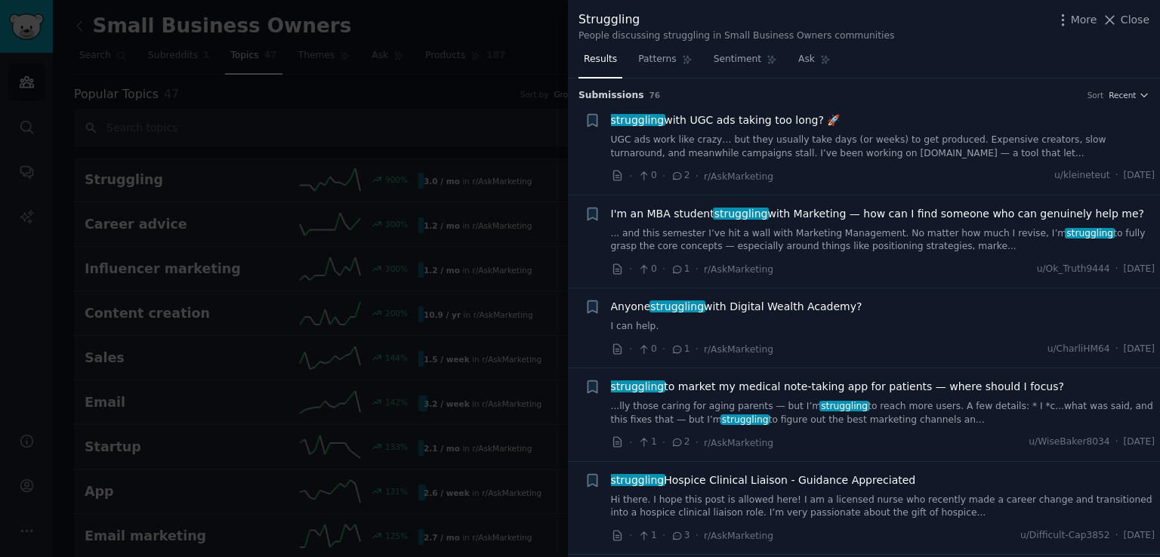
click at [447, 21] on div at bounding box center [580, 278] width 1160 height 557
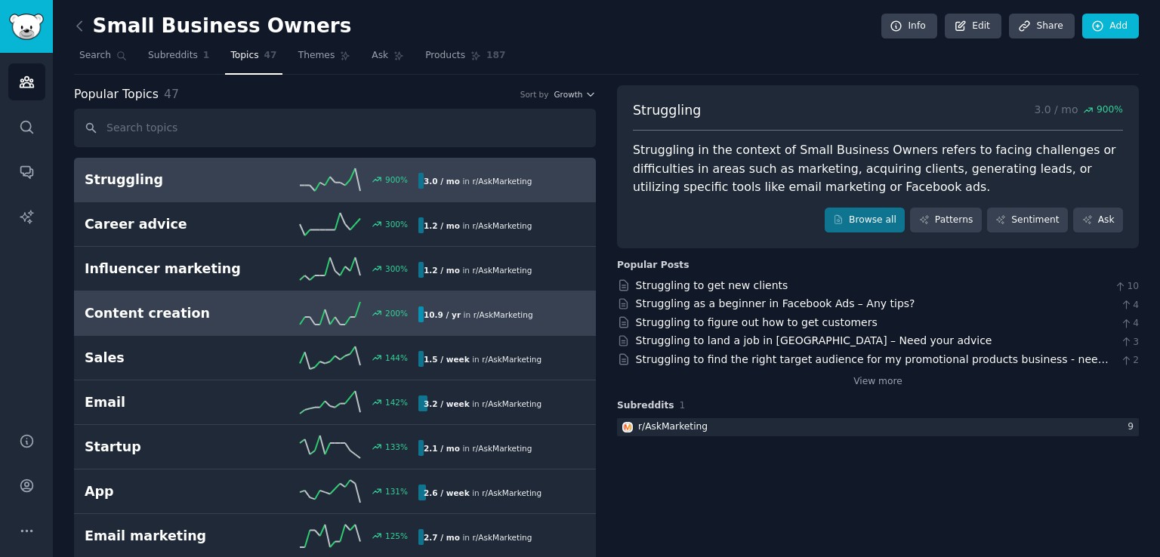
click at [175, 311] on h2 "Content creation" at bounding box center [168, 313] width 167 height 19
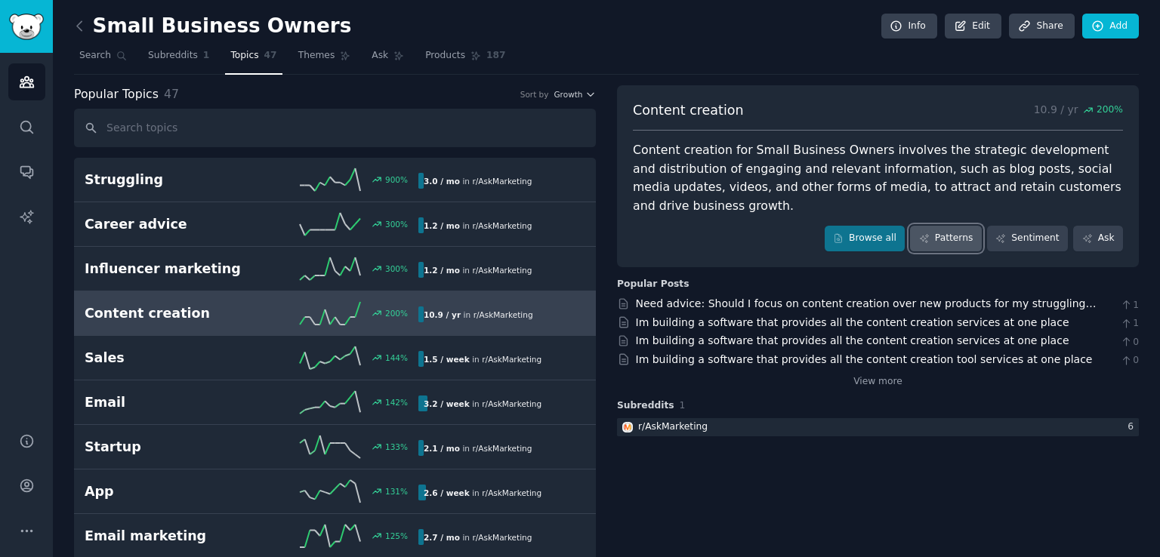
click at [958, 226] on link "Patterns" at bounding box center [945, 239] width 71 height 26
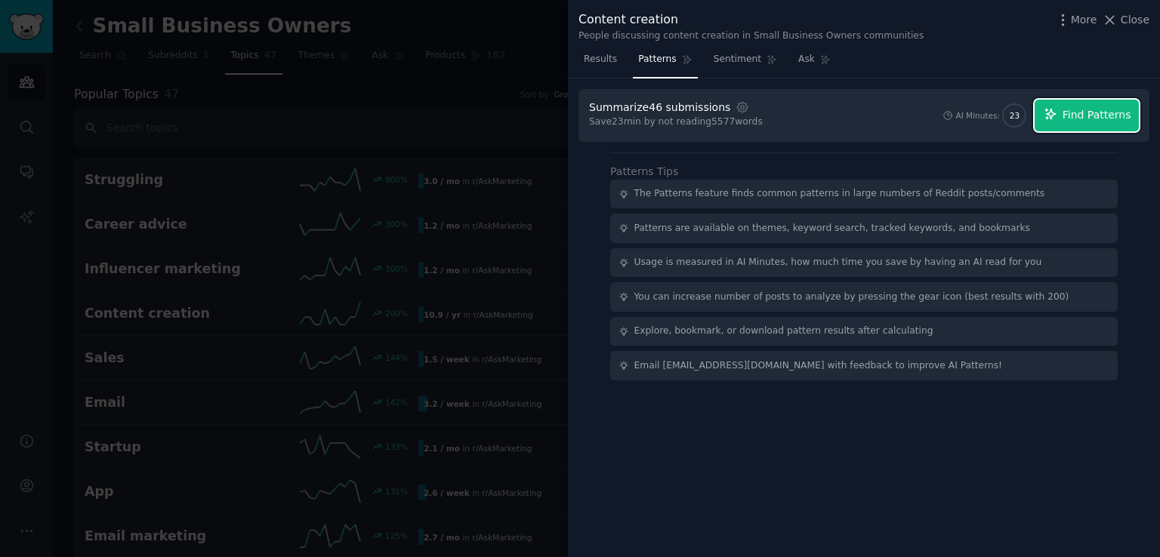
click at [1094, 113] on span "Find Patterns" at bounding box center [1097, 115] width 69 height 16
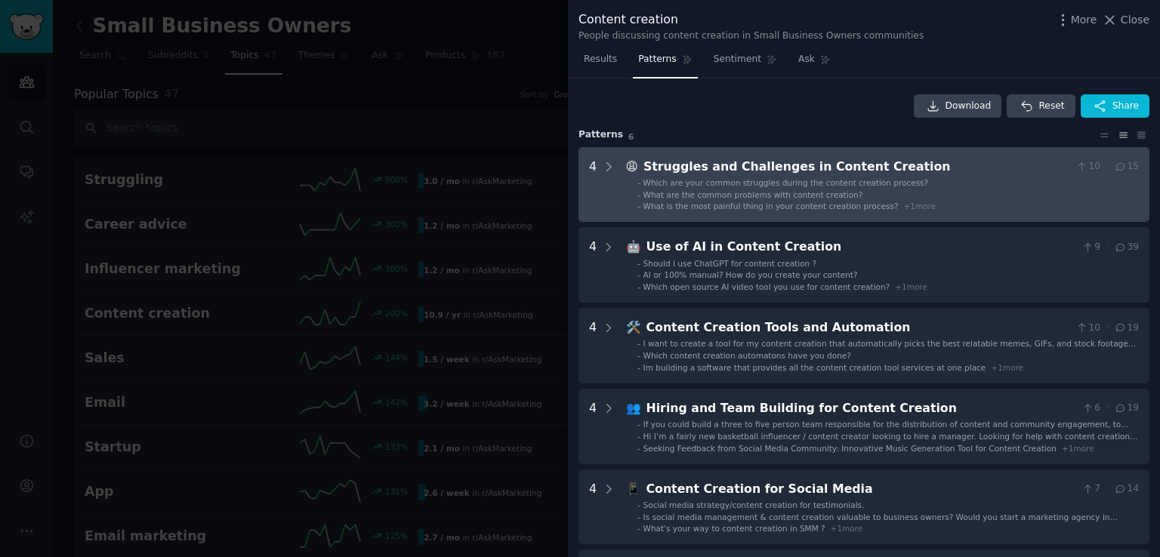
click at [866, 184] on span "Which are your common struggles during the content creation process?" at bounding box center [787, 182] width 286 height 9
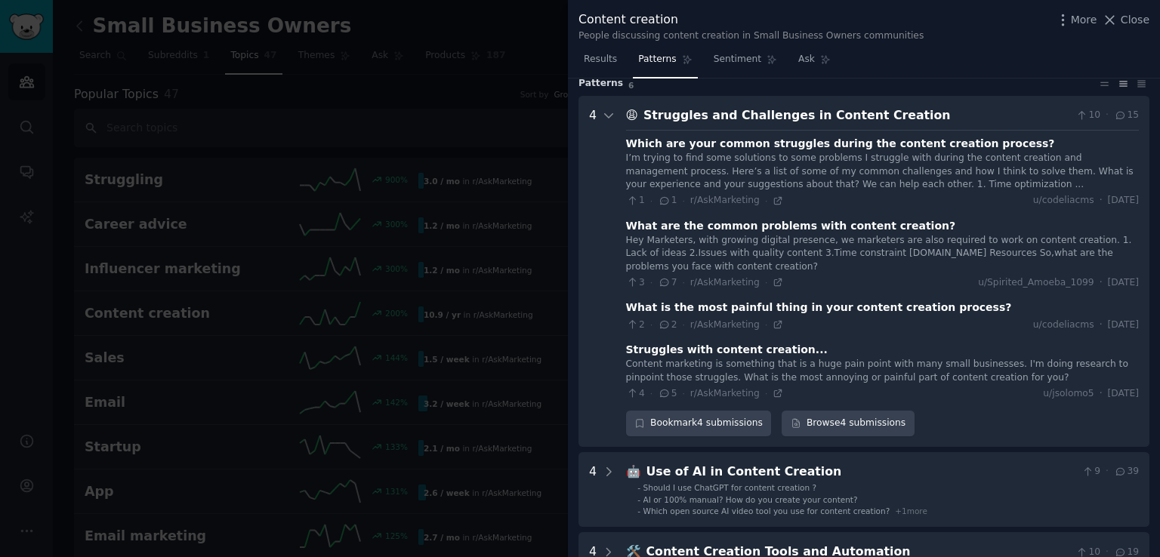
scroll to position [69, 0]
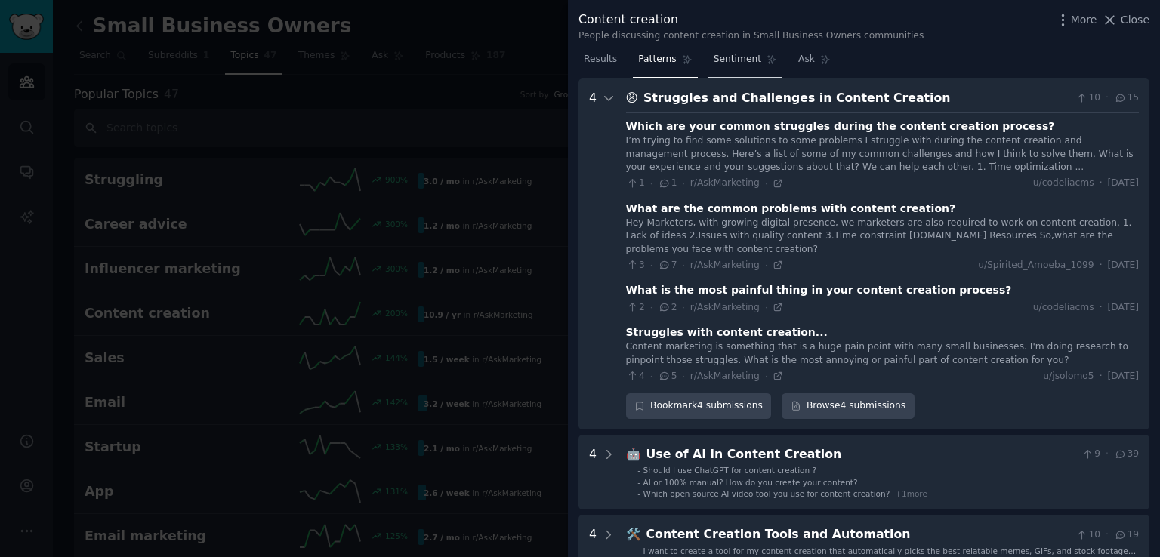
click at [738, 57] on span "Sentiment" at bounding box center [738, 60] width 48 height 14
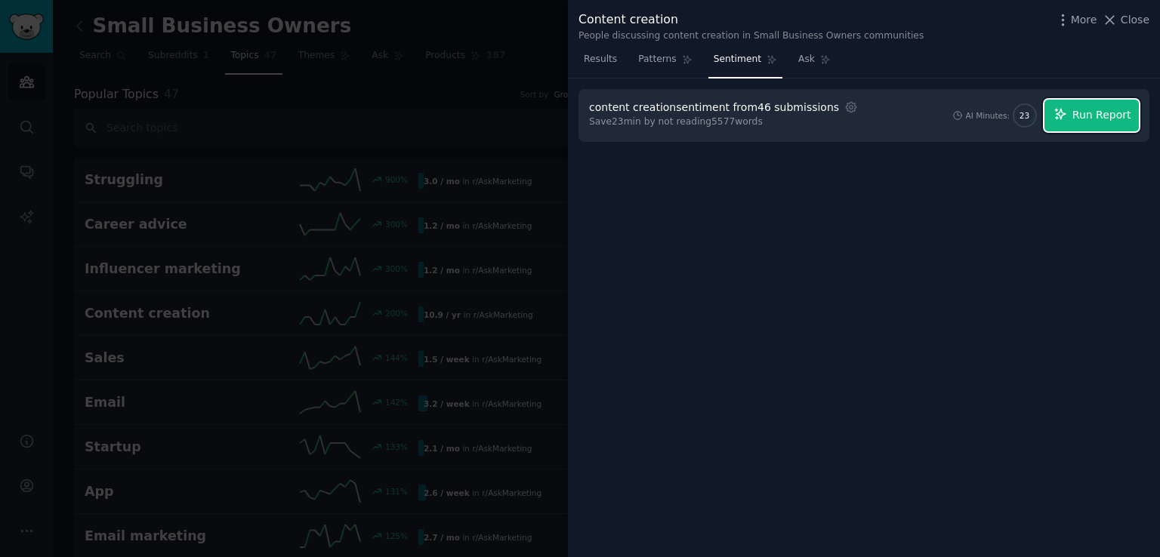
click at [1122, 117] on span "Run Report" at bounding box center [1102, 115] width 59 height 16
